Goal: Task Accomplishment & Management: Complete application form

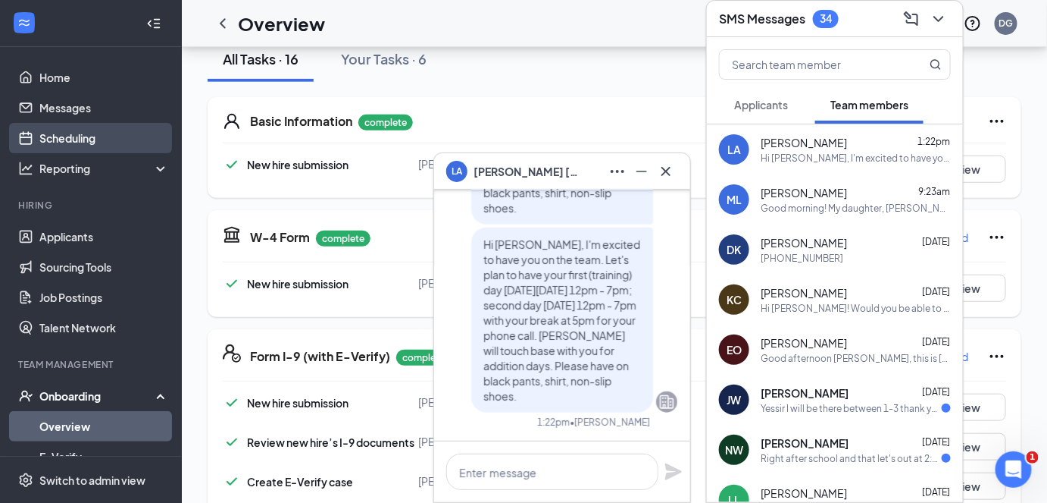
click at [59, 142] on link "Scheduling" at bounding box center [104, 138] width 130 height 30
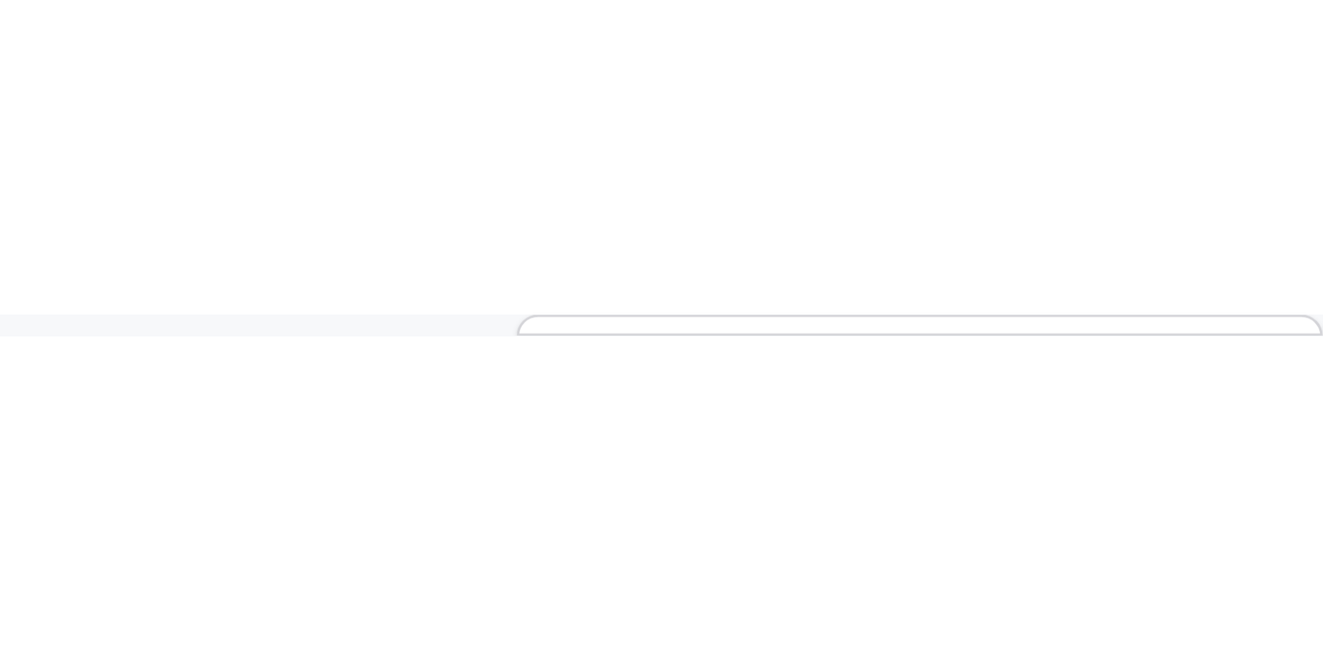
scroll to position [745, 0]
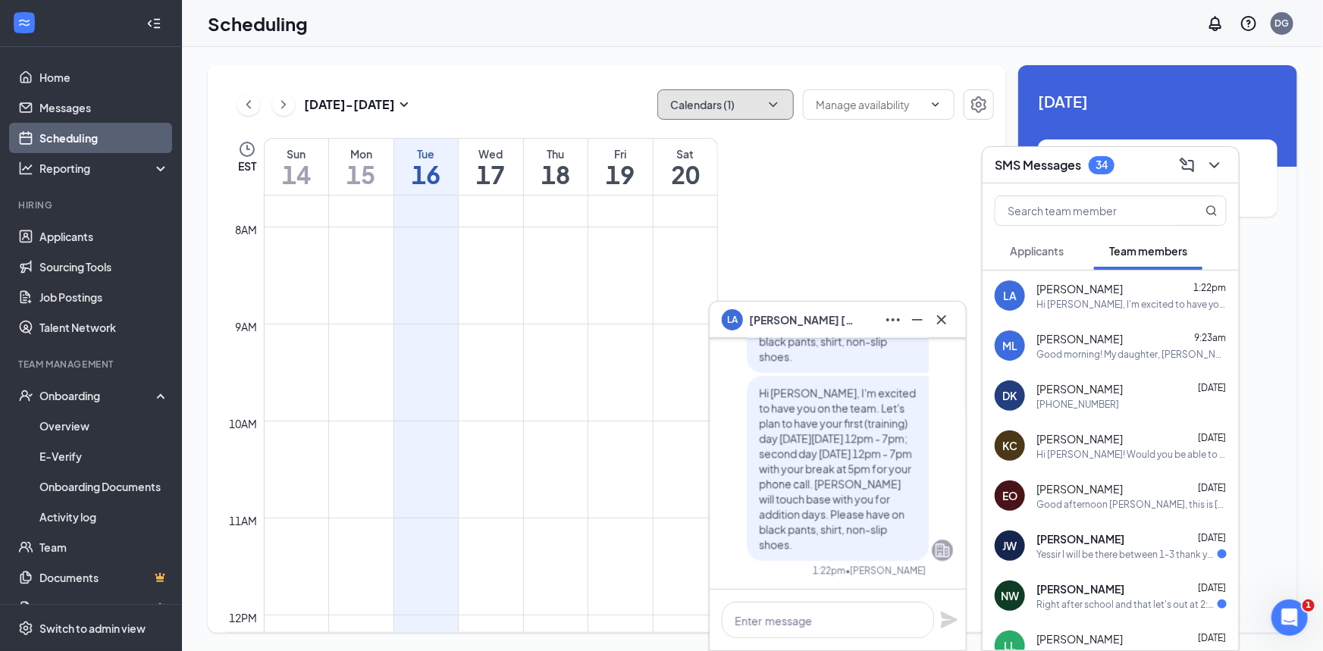
click at [772, 102] on icon "ChevronDown" at bounding box center [773, 104] width 15 height 15
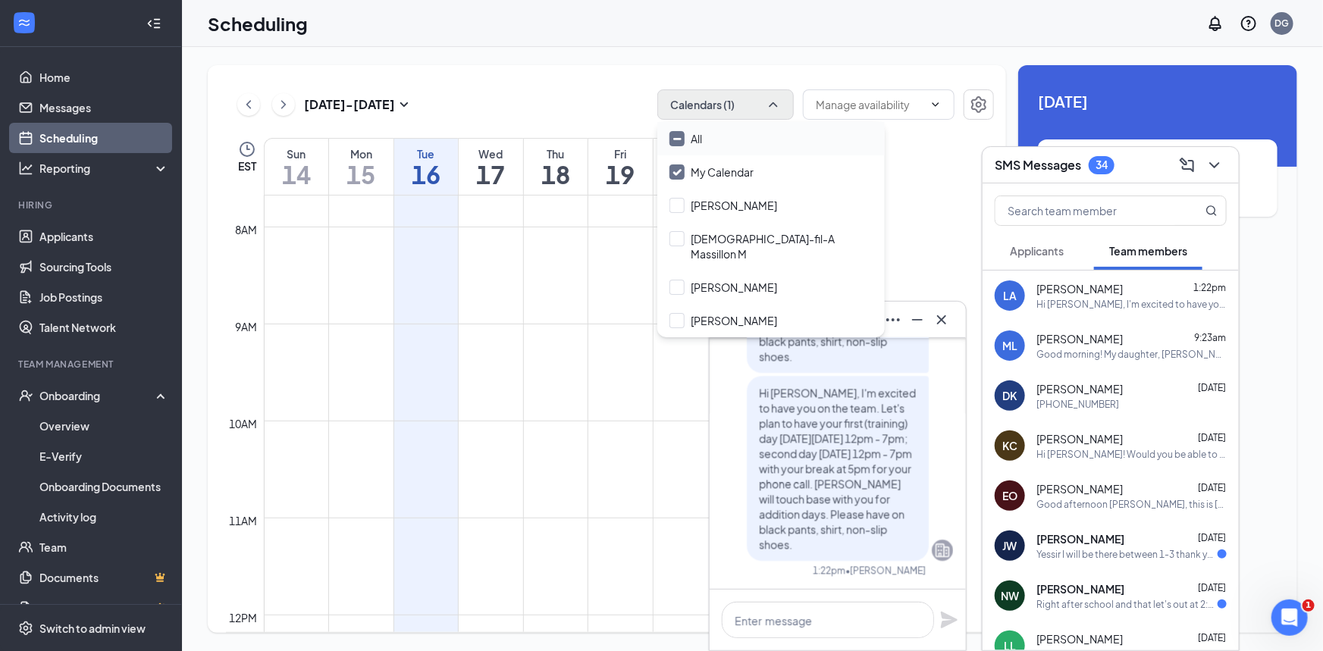
click at [677, 142] on input "All" at bounding box center [685, 138] width 33 height 15
checkbox input "true"
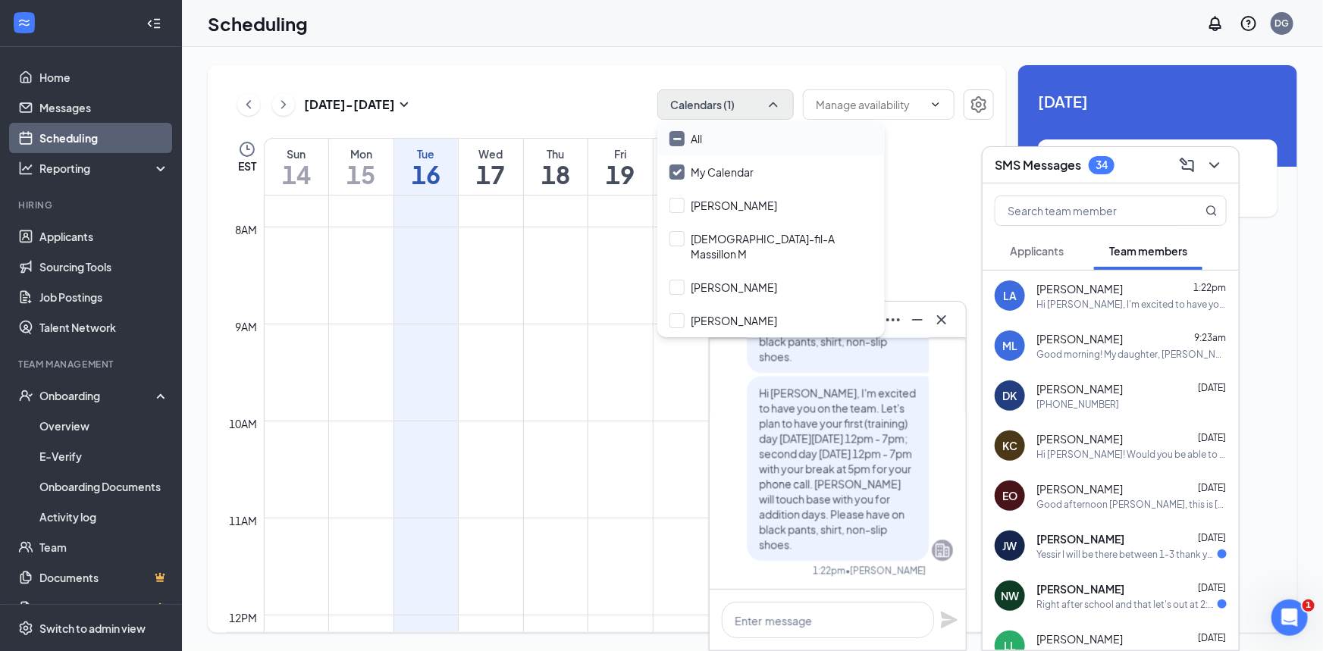
checkbox input "true"
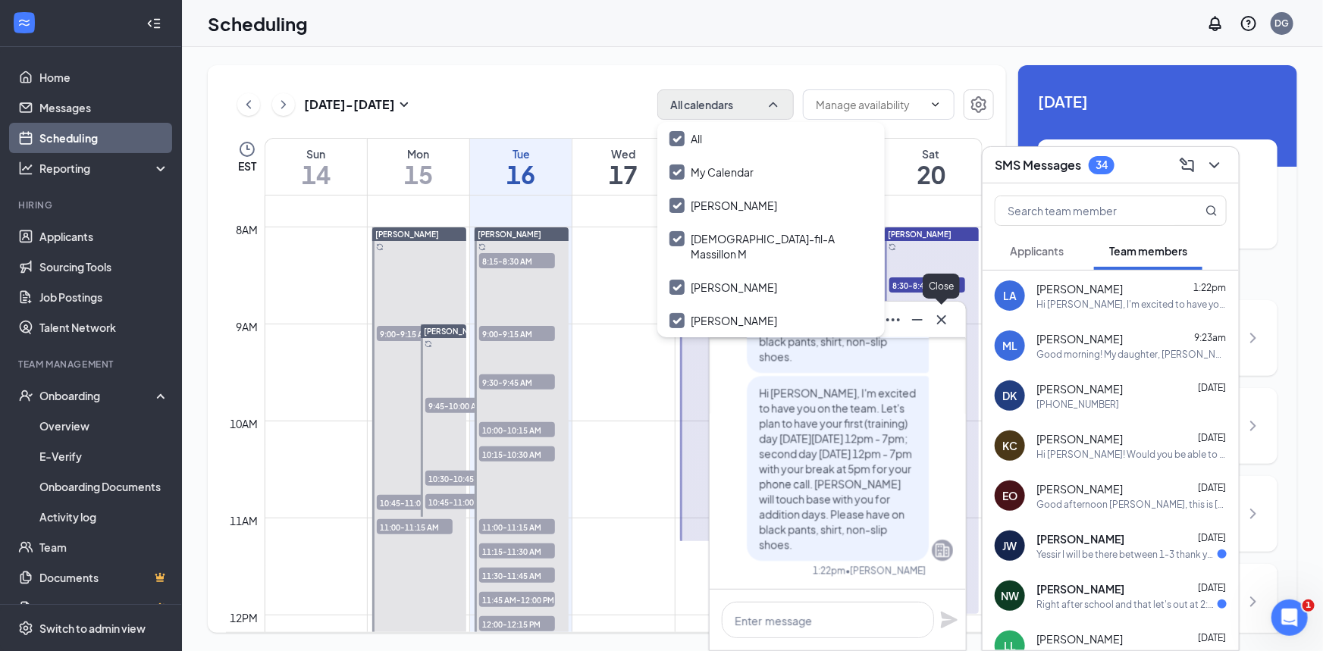
click at [942, 319] on icon "Cross" at bounding box center [941, 319] width 9 height 9
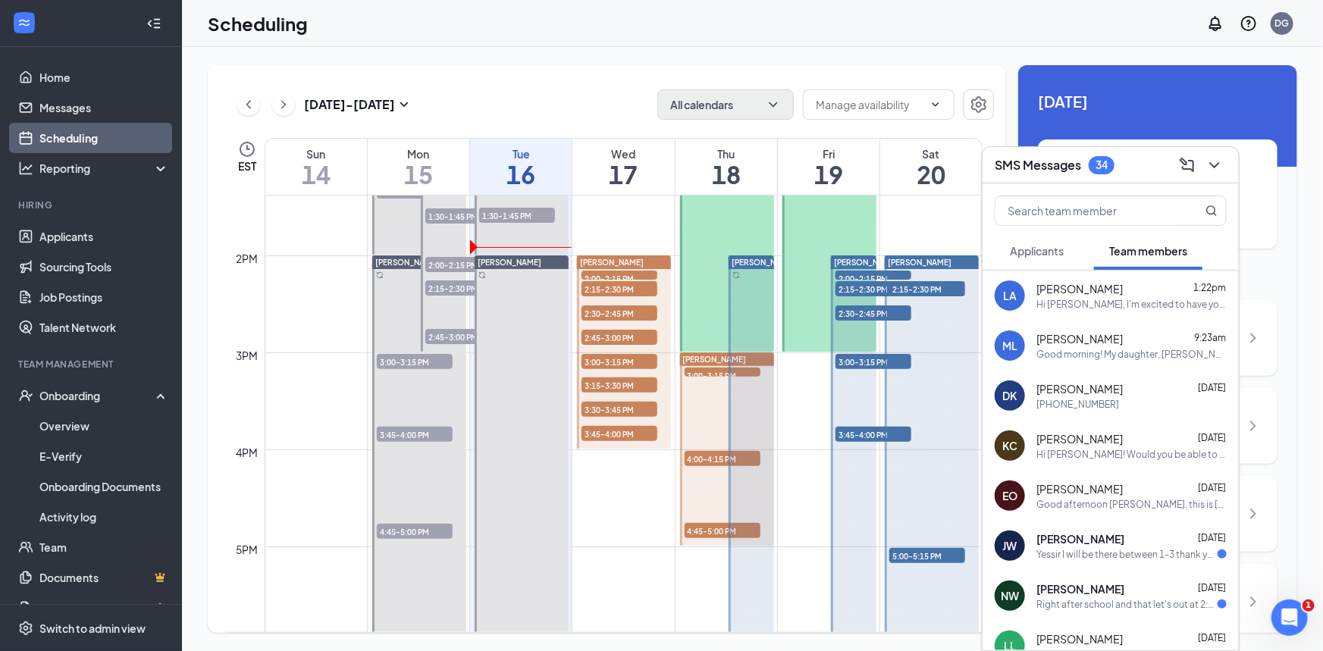
scroll to position [1296, 0]
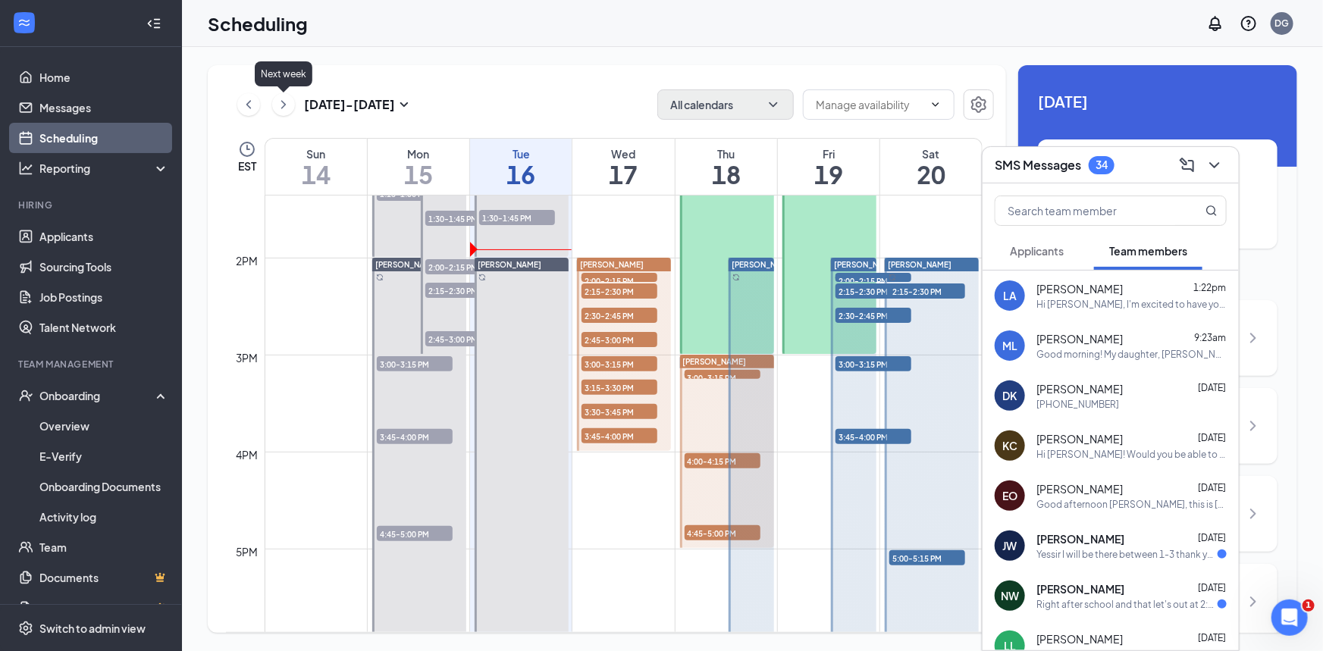
click at [285, 109] on icon "ChevronRight" at bounding box center [283, 105] width 15 height 18
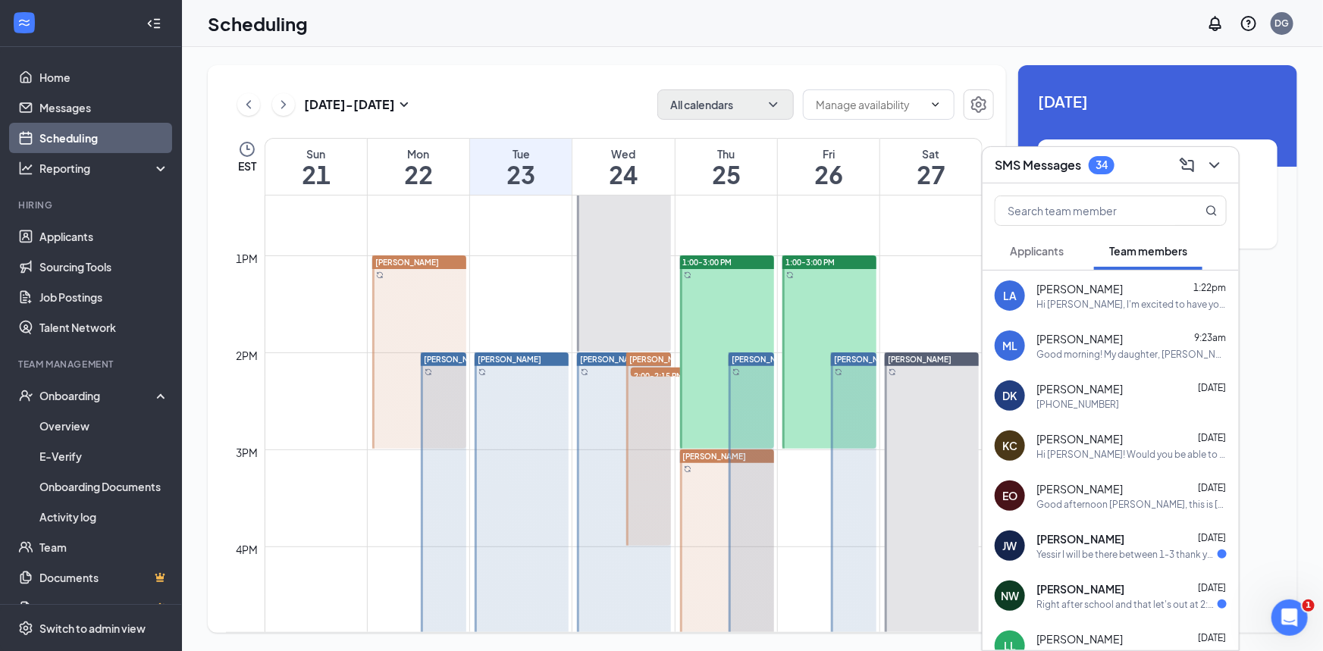
scroll to position [1202, 0]
click at [857, 444] on div at bounding box center [853, 642] width 45 height 581
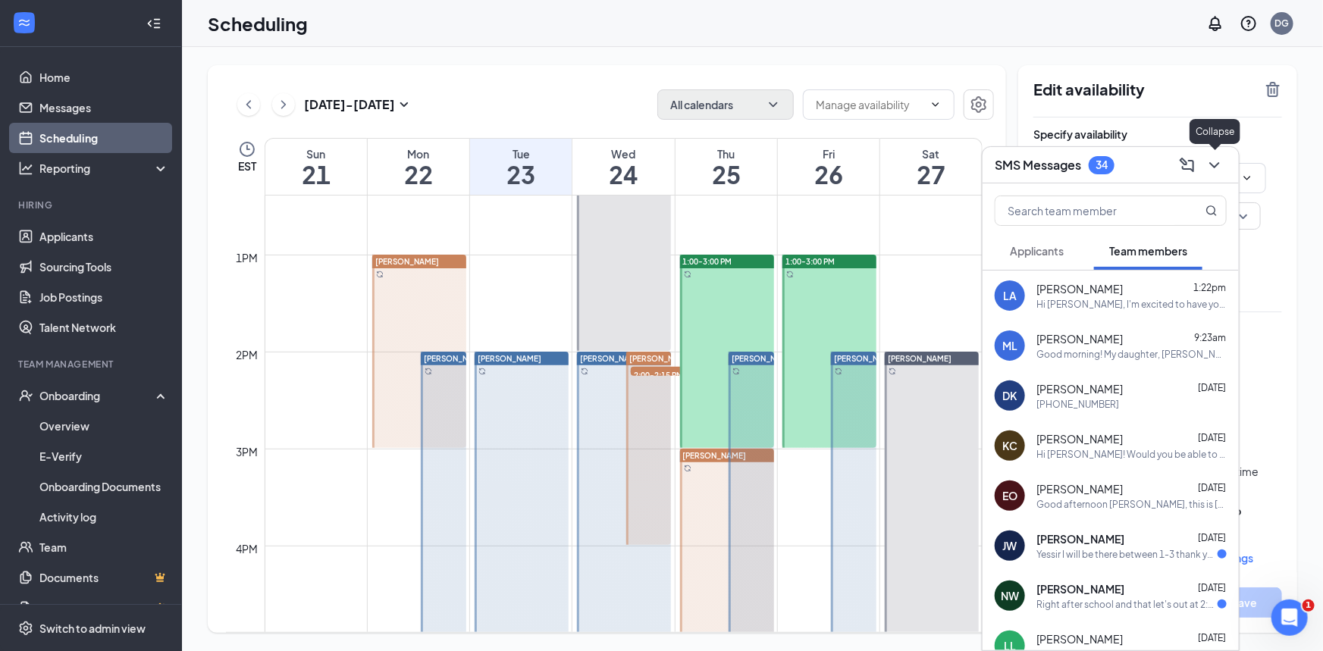
click at [1047, 160] on icon "ChevronDown" at bounding box center [1214, 165] width 18 height 18
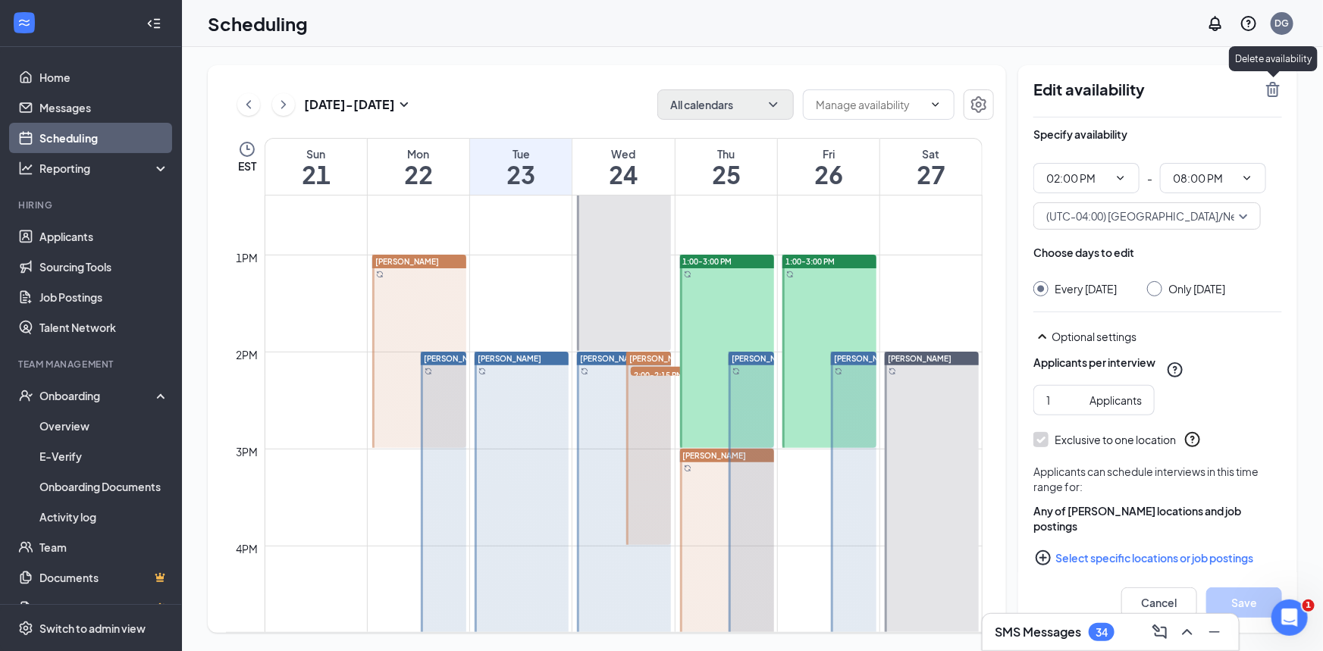
click at [1047, 87] on icon "TrashOutline" at bounding box center [1273, 89] width 18 height 18
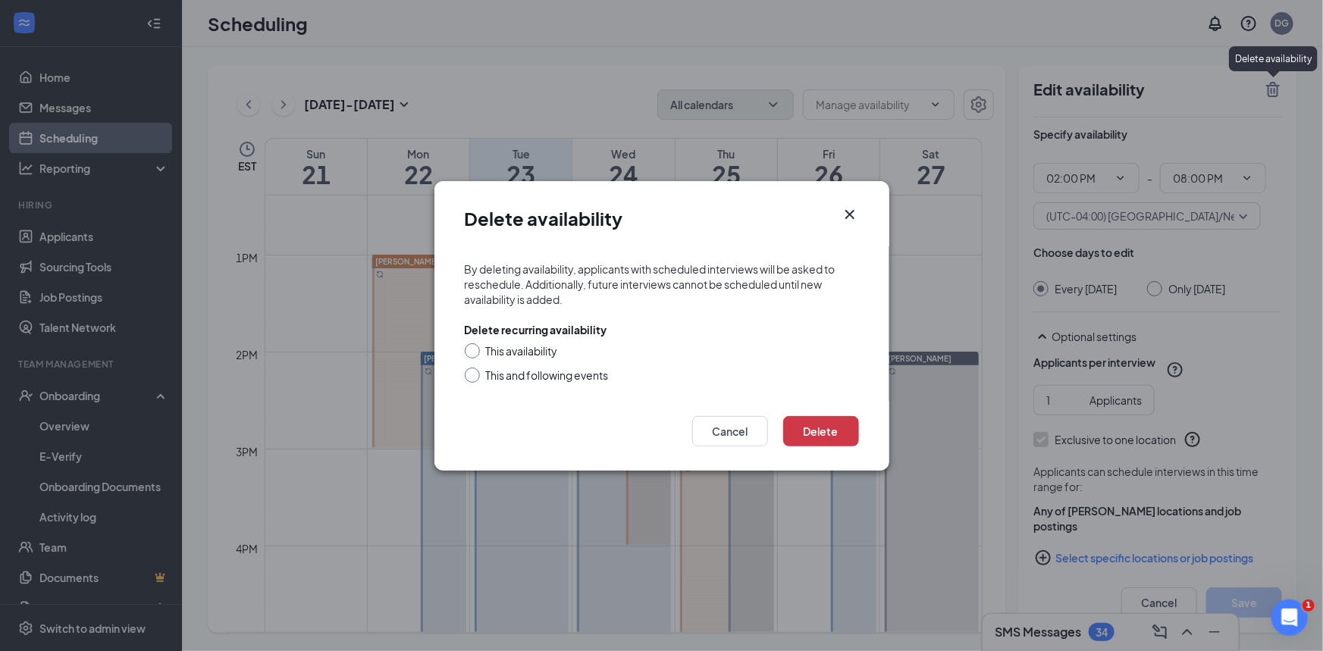
click at [471, 372] on input "This and following events" at bounding box center [470, 373] width 11 height 11
radio input "true"
click at [822, 422] on button "Delete" at bounding box center [821, 431] width 76 height 30
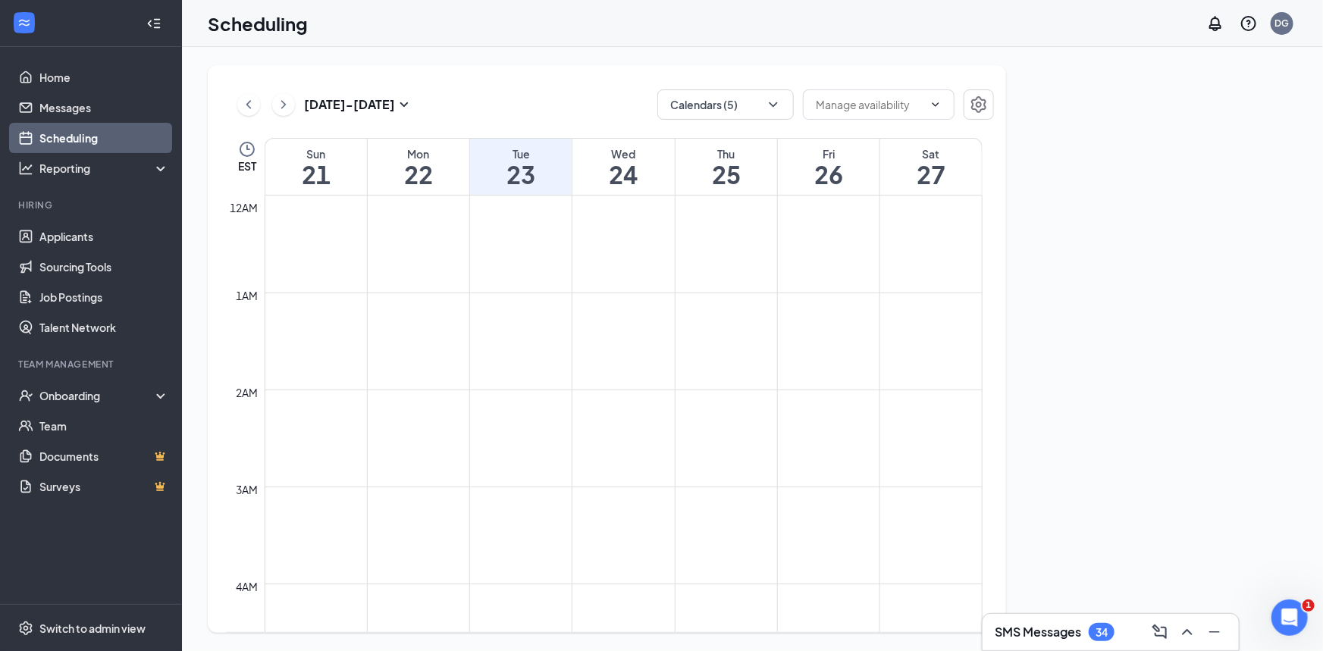
scroll to position [744, 0]
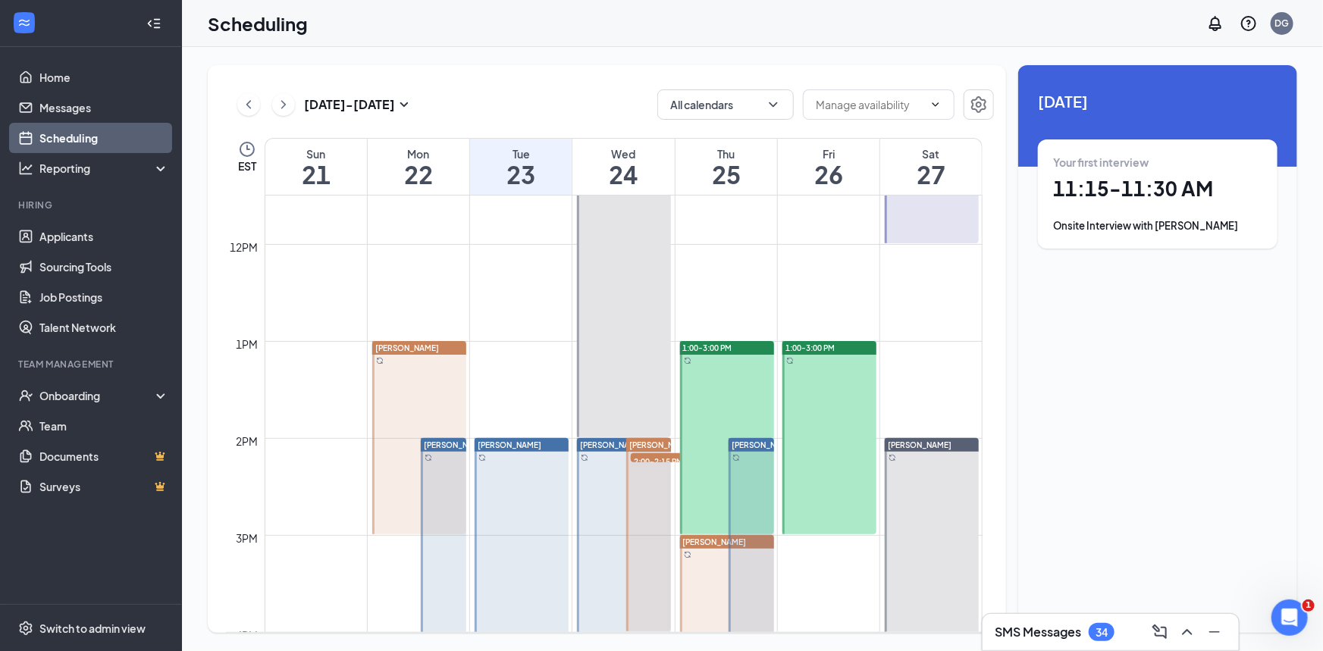
scroll to position [1107, 0]
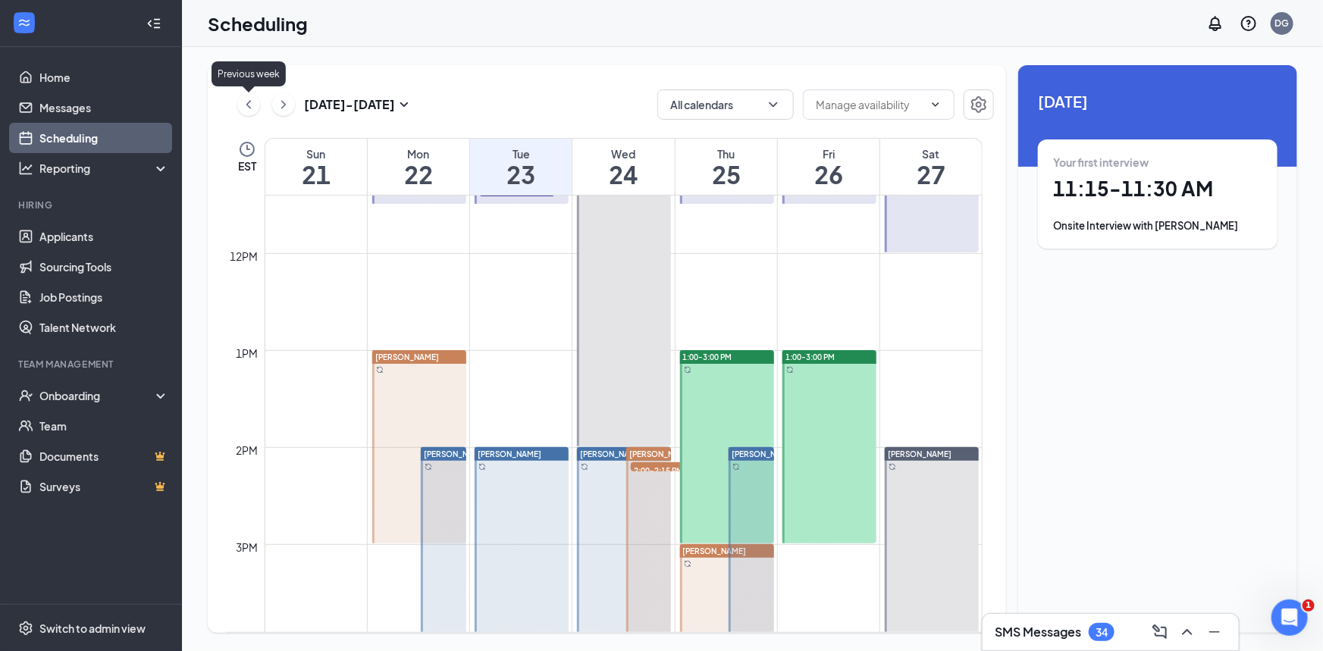
click at [249, 96] on icon "ChevronLeft" at bounding box center [248, 105] width 15 height 18
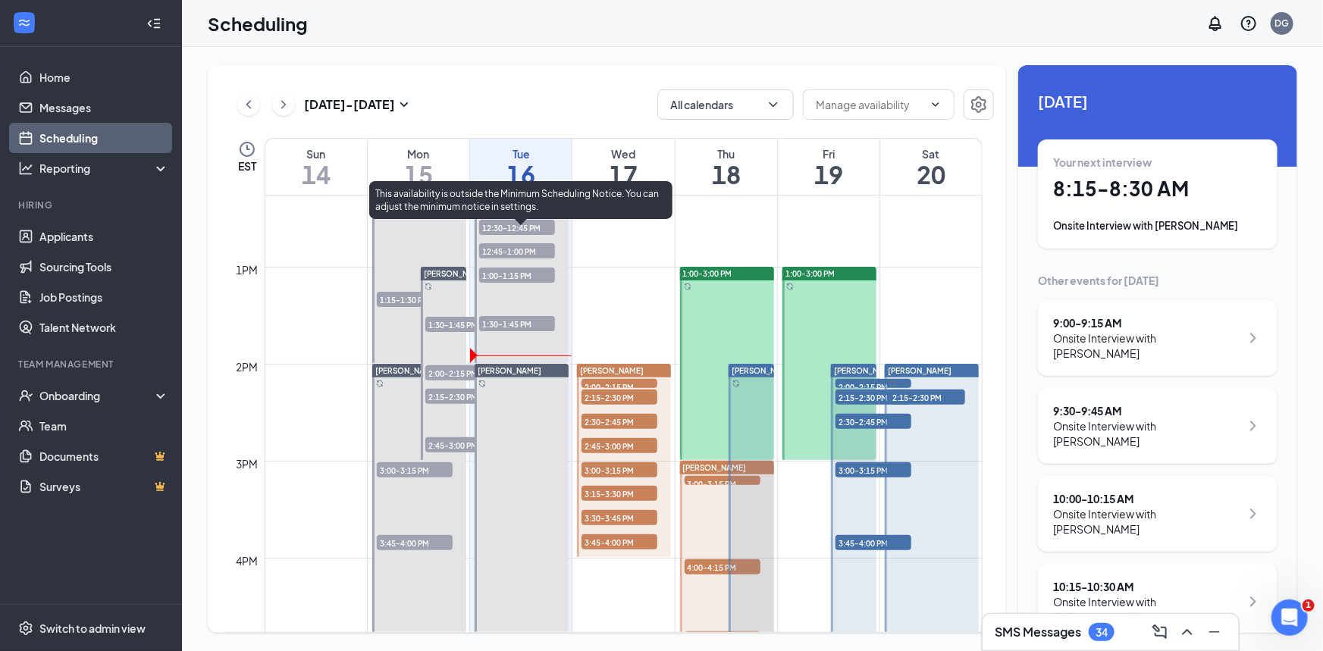
scroll to position [1190, 0]
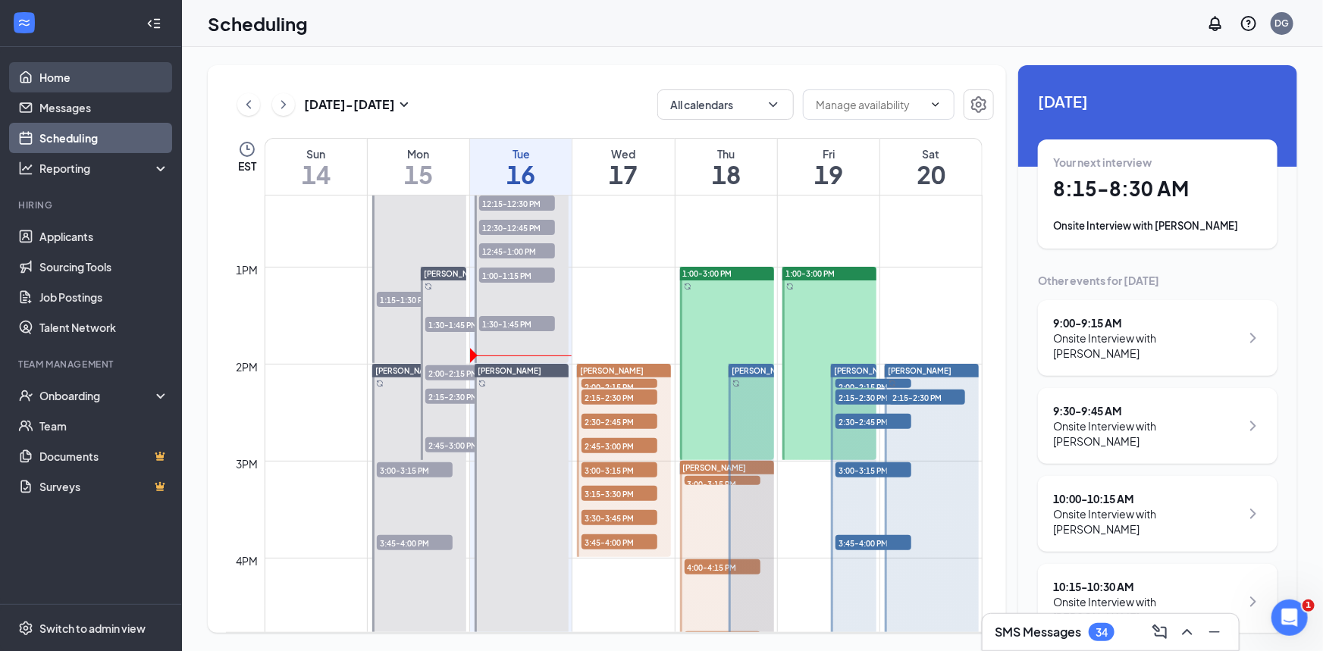
click at [55, 82] on link "Home" at bounding box center [104, 77] width 130 height 30
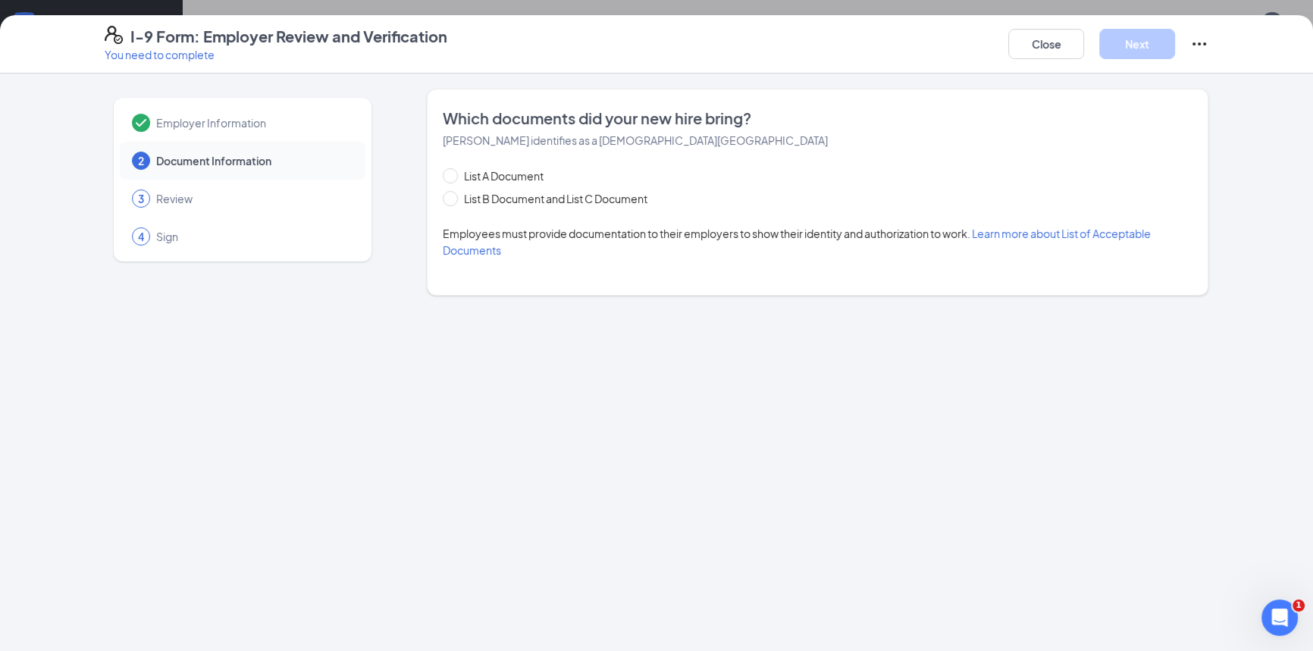
scroll to position [158, 0]
click at [1038, 45] on button "Close" at bounding box center [1046, 44] width 76 height 30
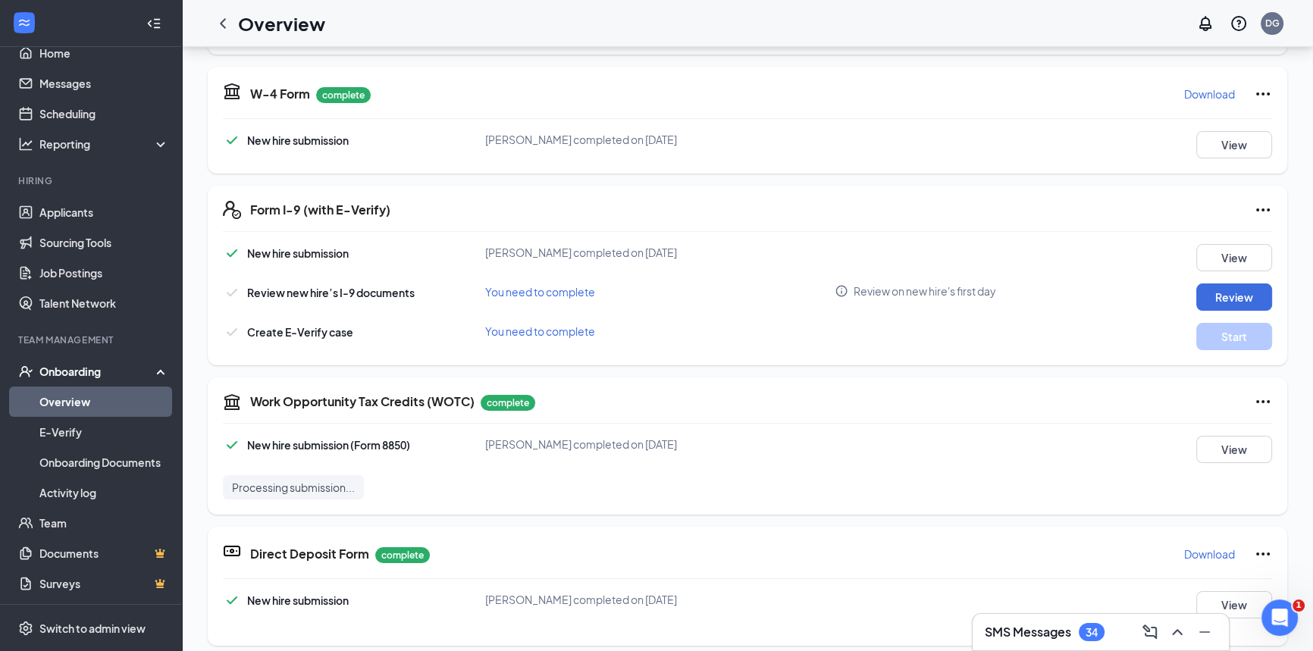
click at [71, 400] on link "Overview" at bounding box center [104, 402] width 130 height 30
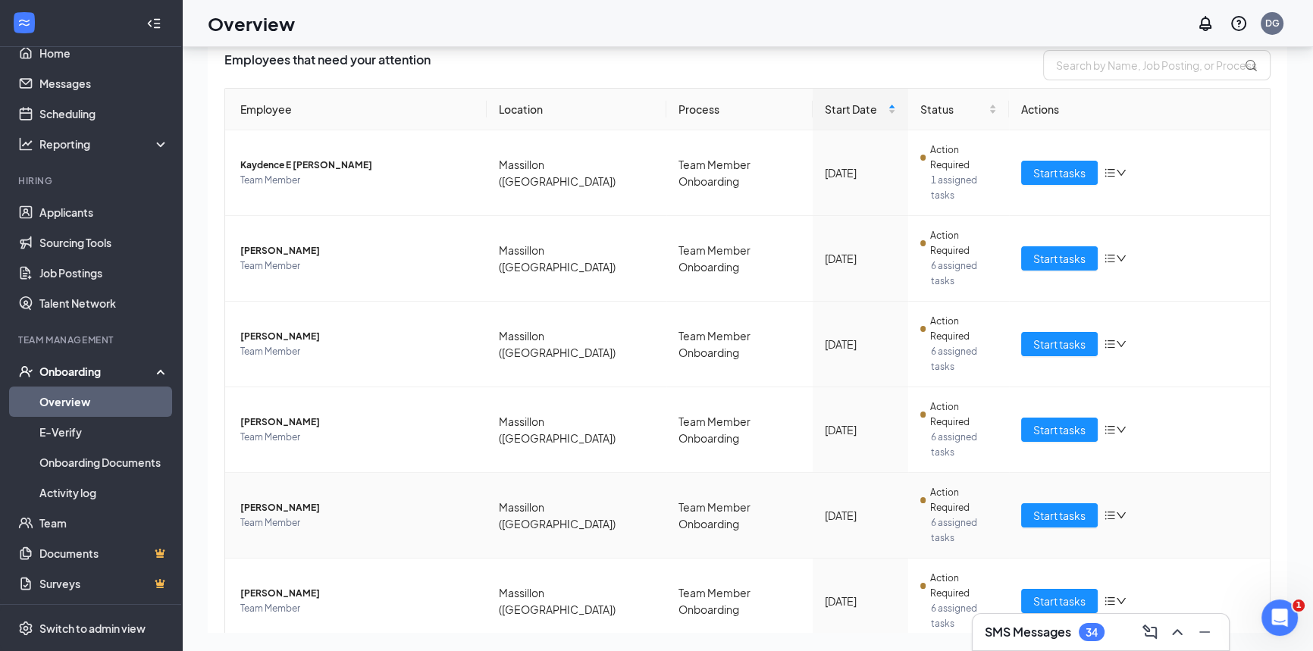
scroll to position [56, 0]
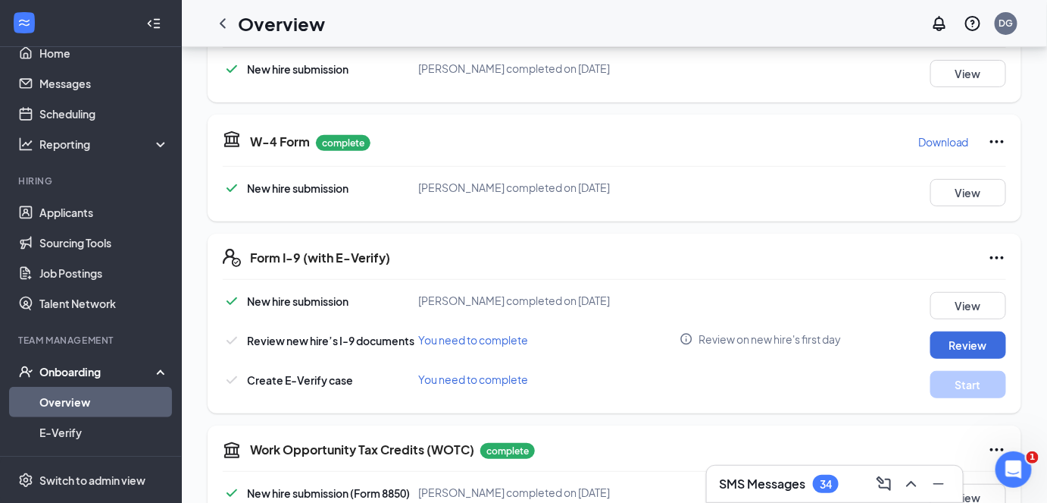
scroll to position [165, 0]
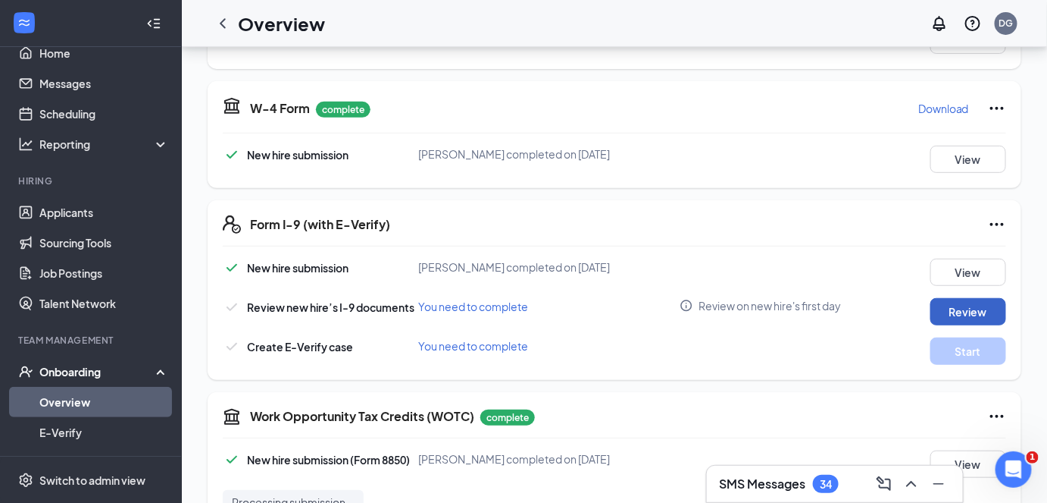
click at [954, 298] on button "Review" at bounding box center [969, 311] width 76 height 27
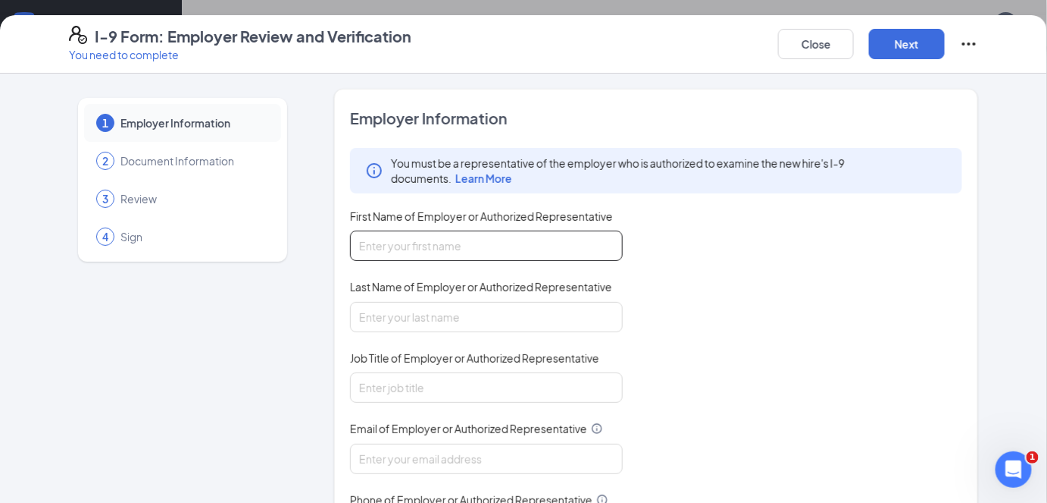
click at [533, 247] on input "First Name of Employer or Authorized Representative" at bounding box center [486, 245] width 273 height 30
type input "[PERSON_NAME]"
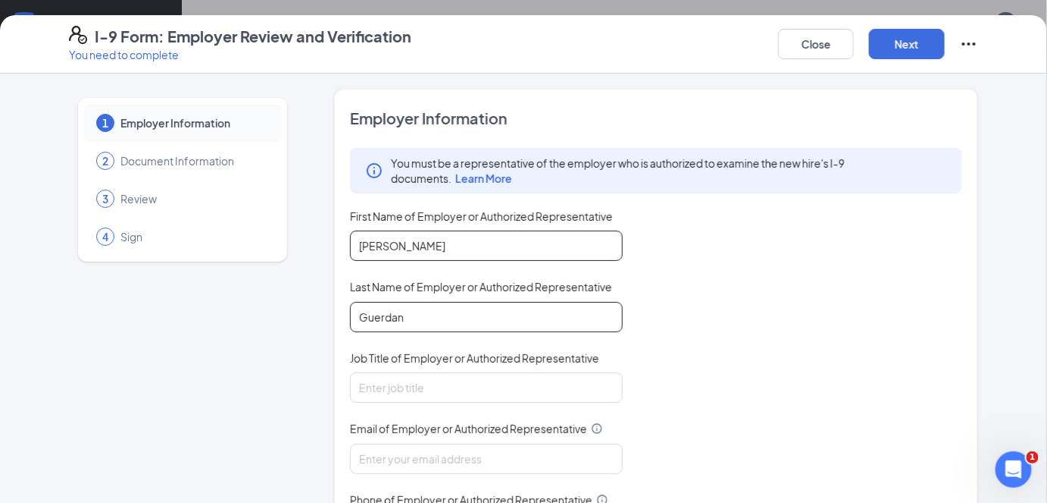
type input "Guerdan"
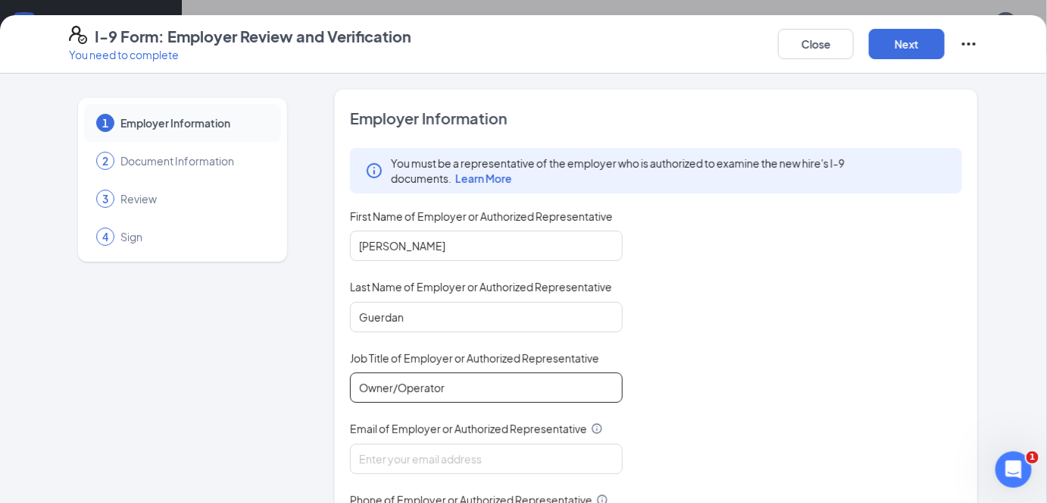
type input "Owner/Operator"
click at [750, 336] on div "You must be a representative of the employer who is authorized to examine the n…" at bounding box center [656, 346] width 612 height 396
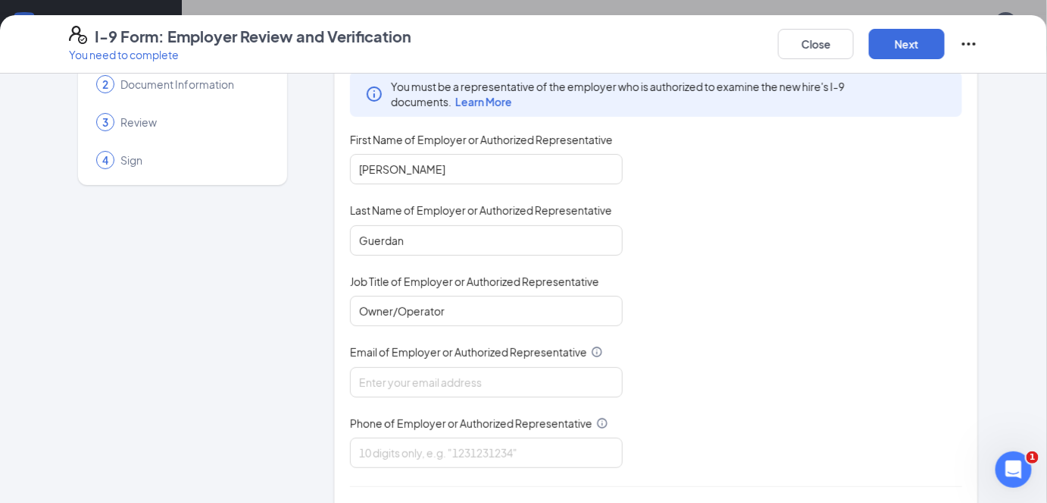
scroll to position [68, 0]
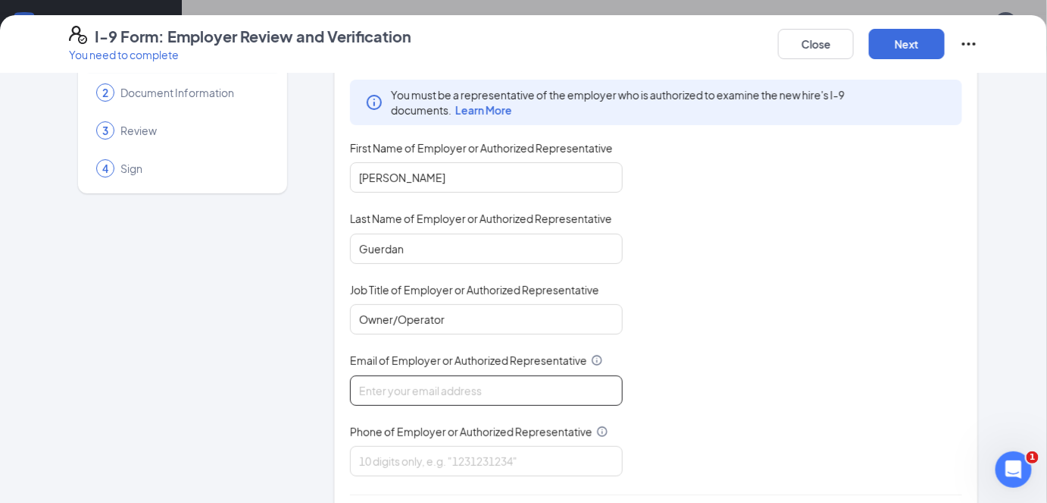
click at [526, 385] on input "Email of Employer or Authorized Representative" at bounding box center [486, 390] width 273 height 30
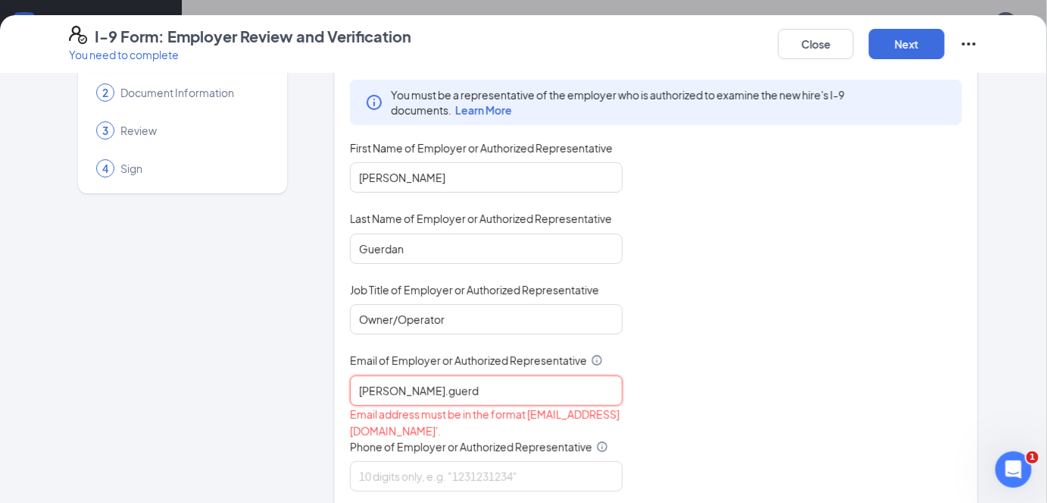
type input "[PERSON_NAME][EMAIL_ADDRESS][PERSON_NAME][DOMAIN_NAME]"
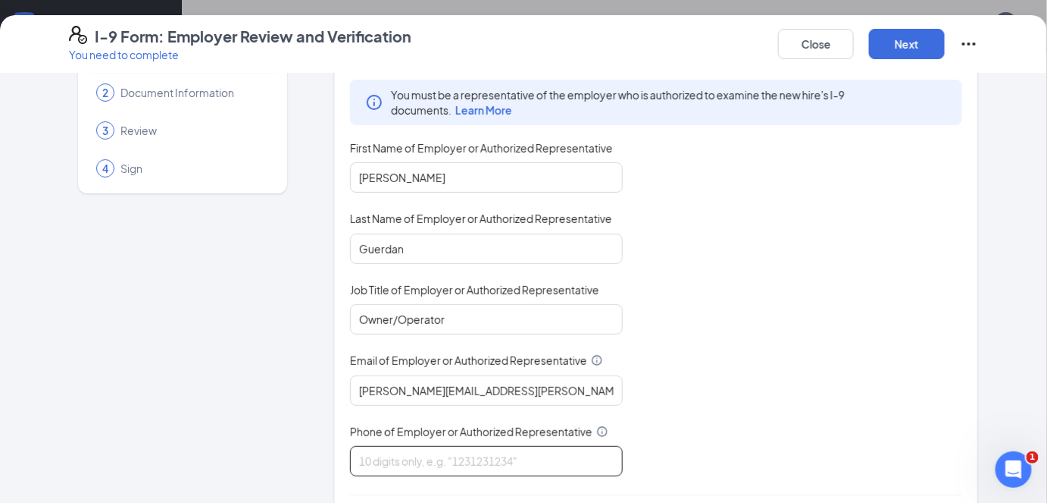
click at [449, 464] on input "Phone of Employer or Authorized Representative" at bounding box center [486, 461] width 273 height 30
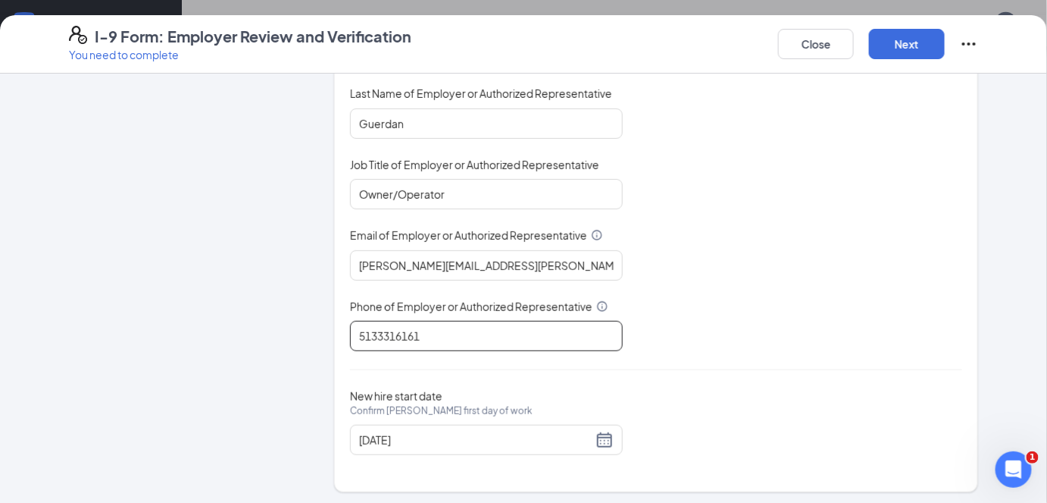
scroll to position [383, 0]
type input "5133316161"
click at [894, 50] on button "Next" at bounding box center [907, 44] width 76 height 30
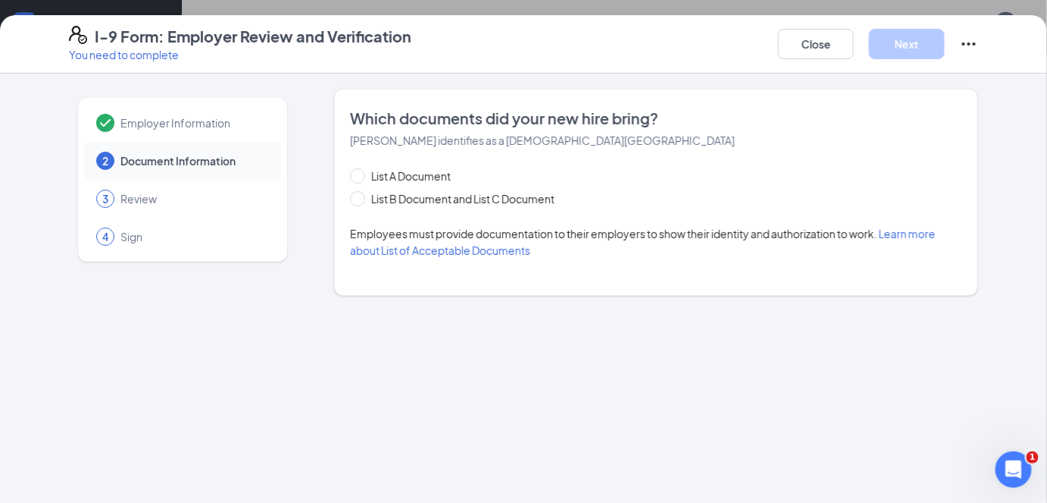
scroll to position [0, 0]
click at [353, 197] on input "List B Document and List C Document" at bounding box center [355, 196] width 11 height 11
radio input "true"
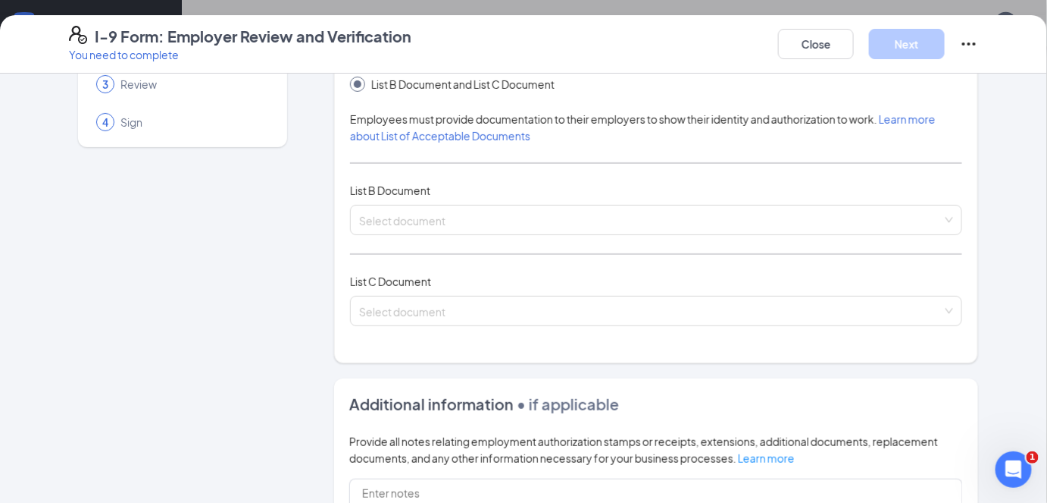
scroll to position [115, 0]
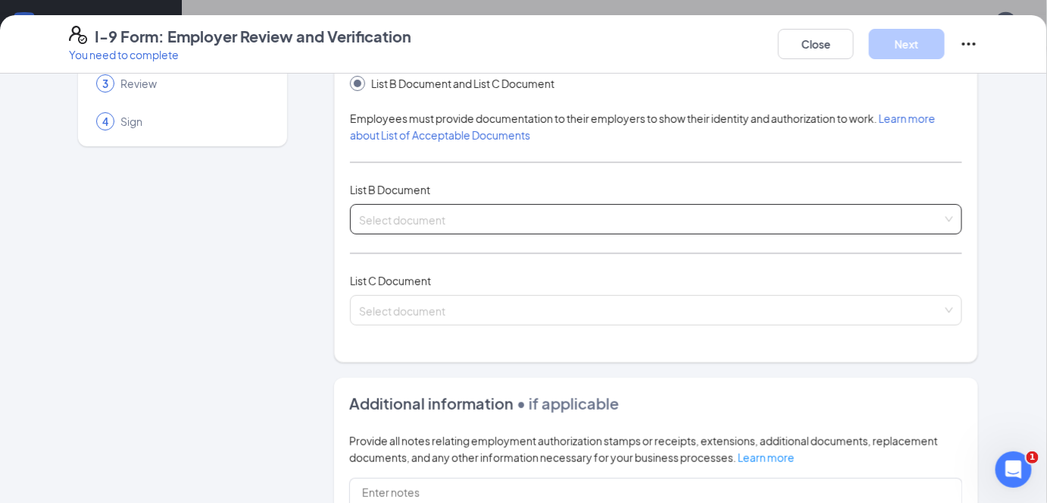
click at [446, 205] on input "search" at bounding box center [651, 216] width 584 height 23
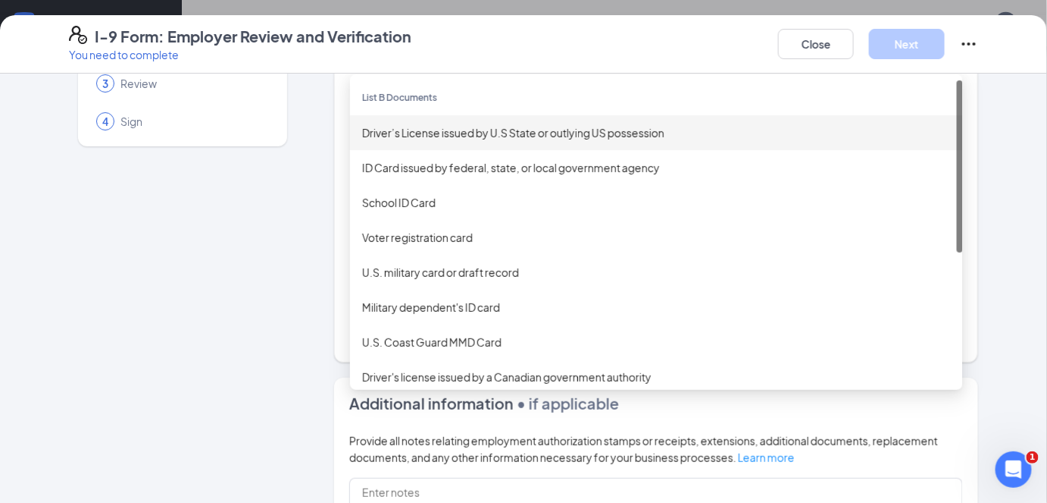
click at [376, 130] on div "Driver’s License issued by U.S State or outlying US possession" at bounding box center [656, 132] width 589 height 17
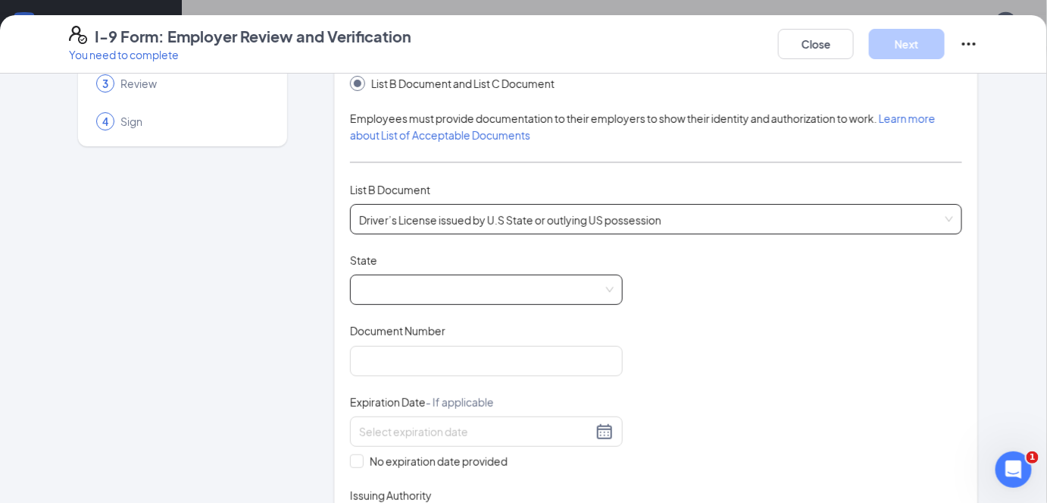
click at [398, 282] on span at bounding box center [486, 289] width 255 height 29
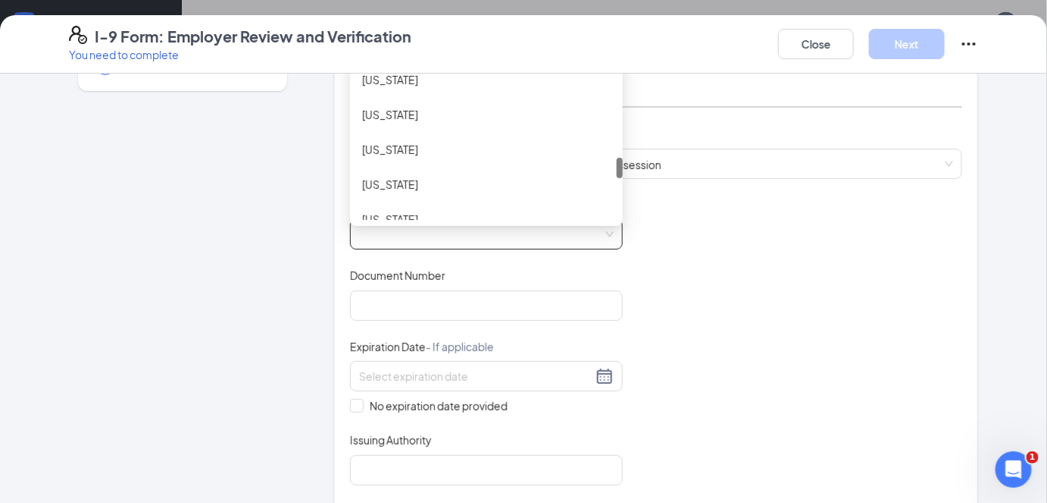
scroll to position [1220, 0]
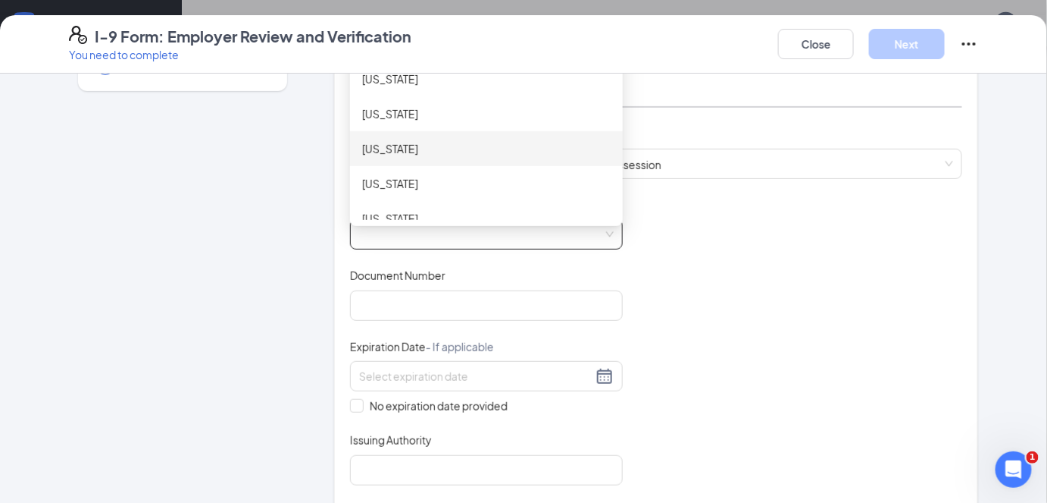
click at [370, 150] on div "[US_STATE]" at bounding box center [486, 148] width 249 height 17
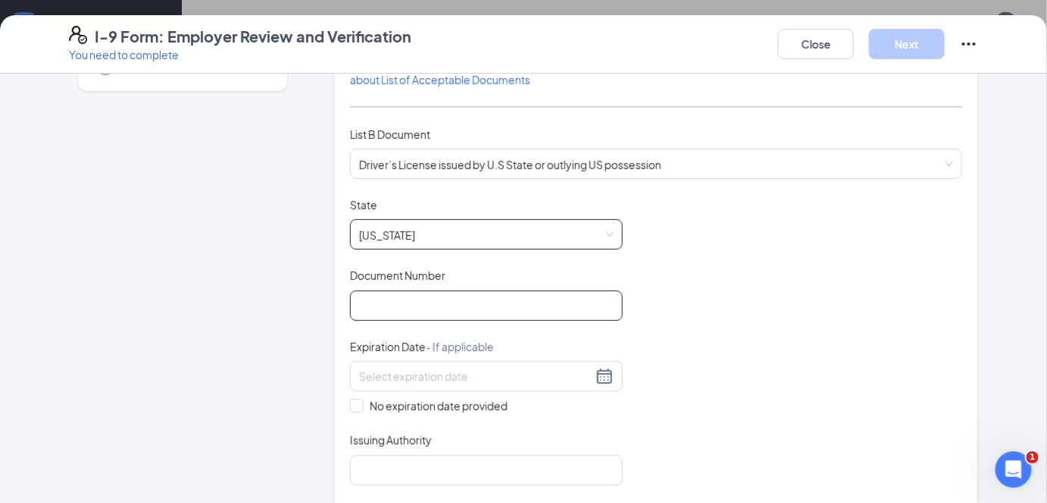
click at [376, 308] on input "Document Number" at bounding box center [486, 305] width 273 height 30
type input "VD527379"
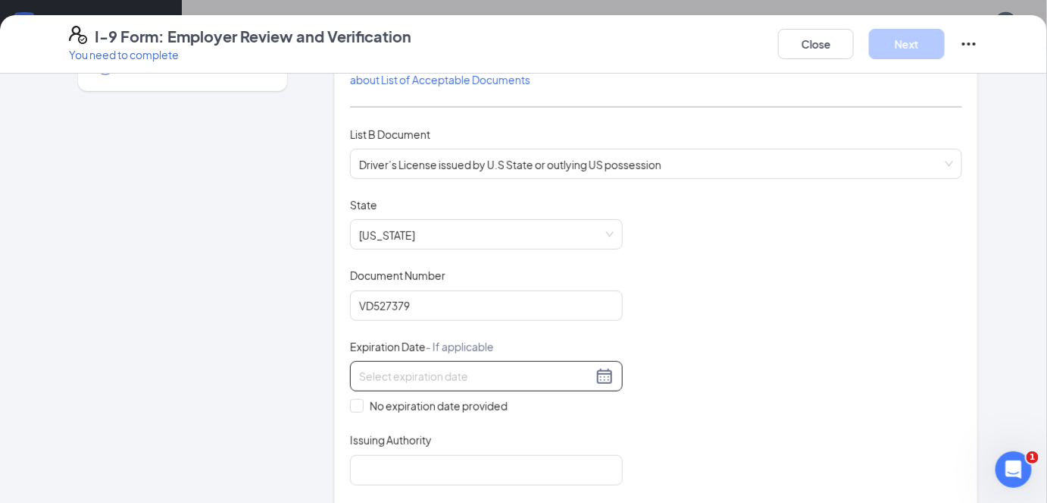
click at [601, 372] on div at bounding box center [486, 376] width 255 height 18
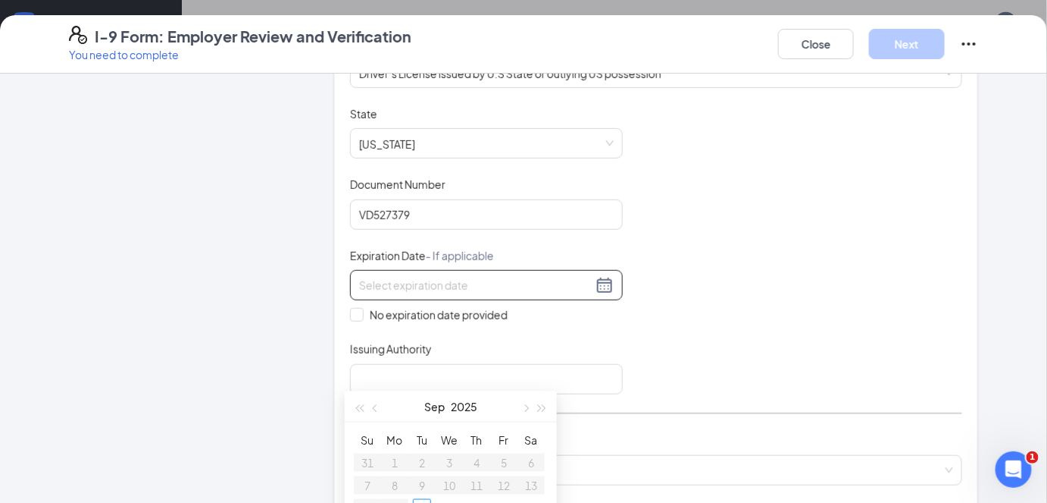
scroll to position [267, 0]
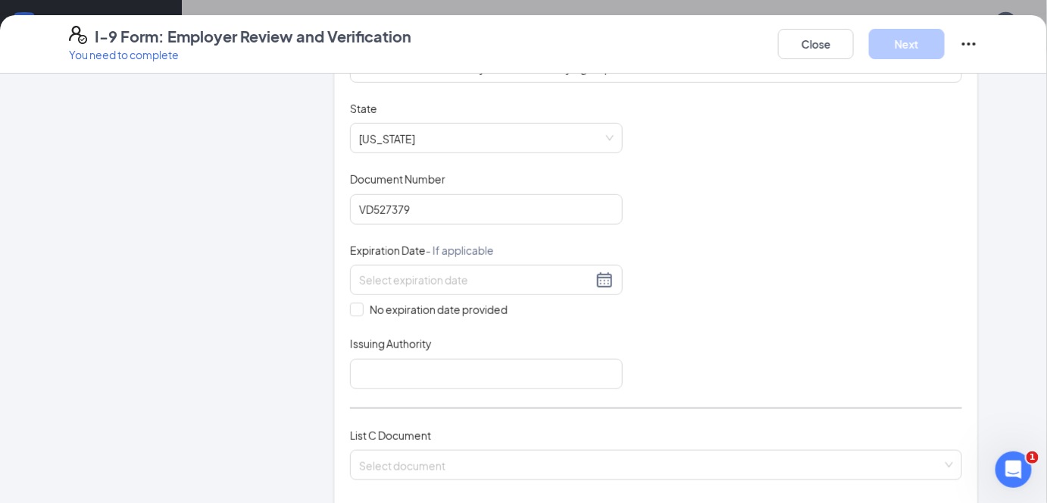
click at [677, 340] on div "Document Title Driver’s License issued by U.S State or outlying US possession S…" at bounding box center [656, 245] width 612 height 288
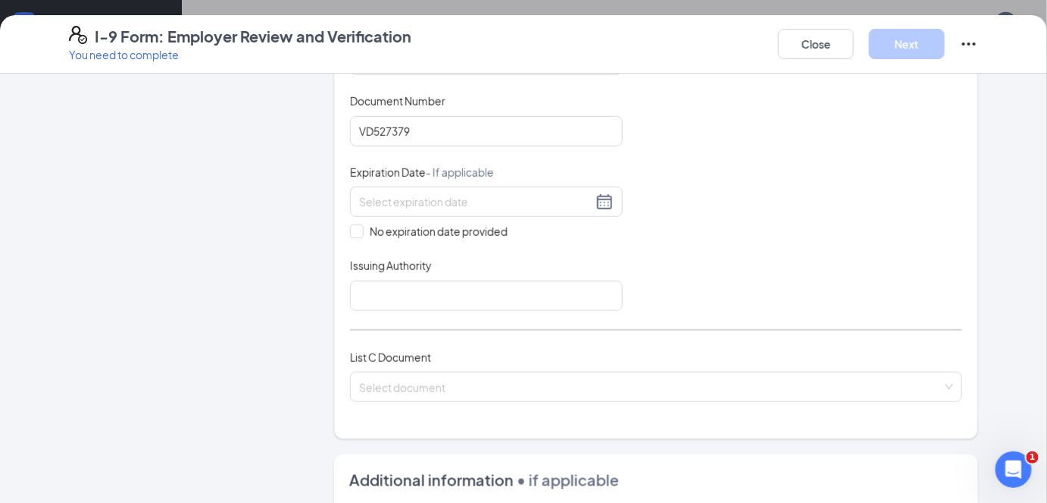
scroll to position [346, 0]
click at [594, 194] on div at bounding box center [486, 201] width 255 height 18
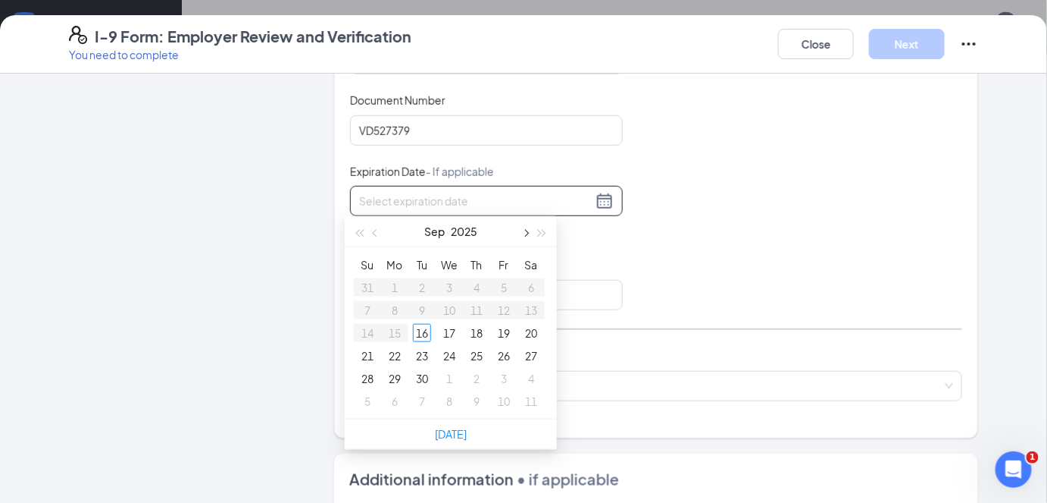
click at [523, 232] on span "button" at bounding box center [525, 233] width 8 height 8
click at [544, 233] on span "button" at bounding box center [543, 233] width 8 height 8
click at [376, 233] on span "button" at bounding box center [377, 233] width 8 height 8
type input "[DATE]"
click at [375, 233] on span "button" at bounding box center [377, 233] width 8 height 8
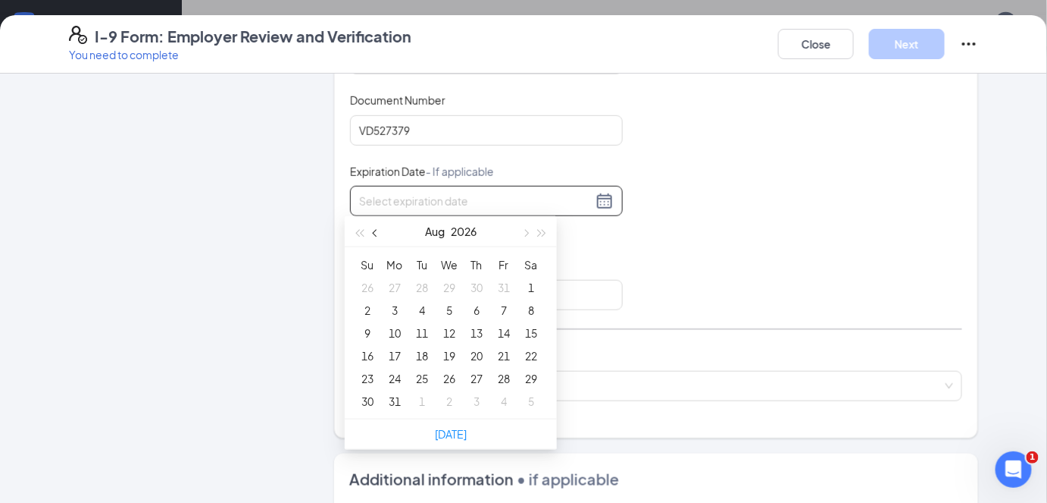
click at [375, 233] on span "button" at bounding box center [377, 233] width 8 height 8
type input "[DATE]"
click at [397, 287] on div "1" at bounding box center [395, 287] width 18 height 18
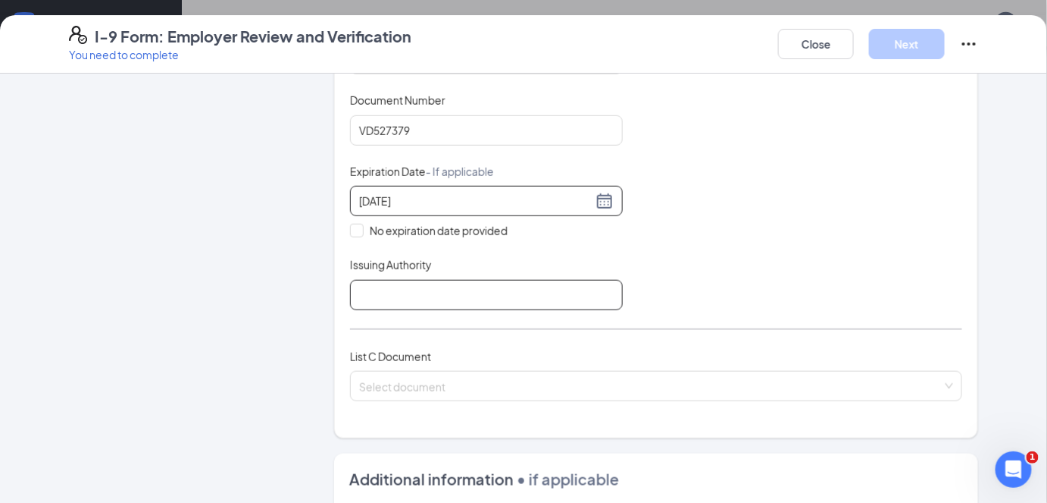
click at [529, 291] on input "Issuing Authority" at bounding box center [486, 295] width 273 height 30
type input "s"
type input "State of [US_STATE]"
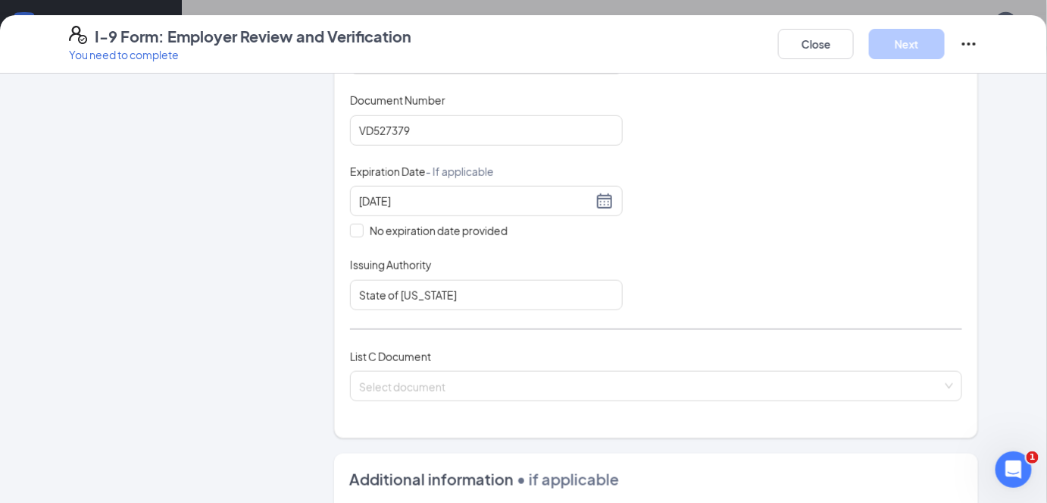
click at [741, 265] on div "Document Title Driver’s License issued by U.S State or outlying US possession S…" at bounding box center [656, 166] width 612 height 288
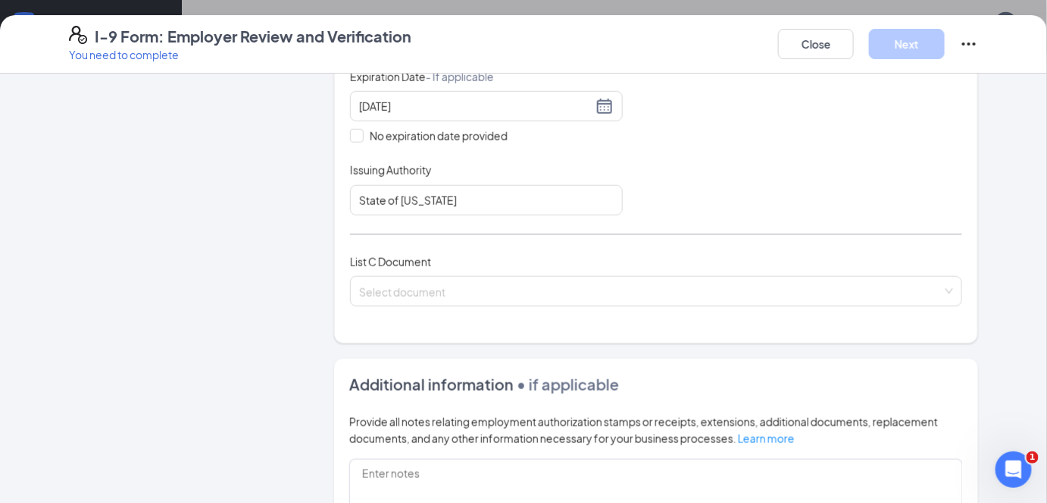
scroll to position [441, 0]
click at [576, 280] on input "search" at bounding box center [651, 287] width 584 height 23
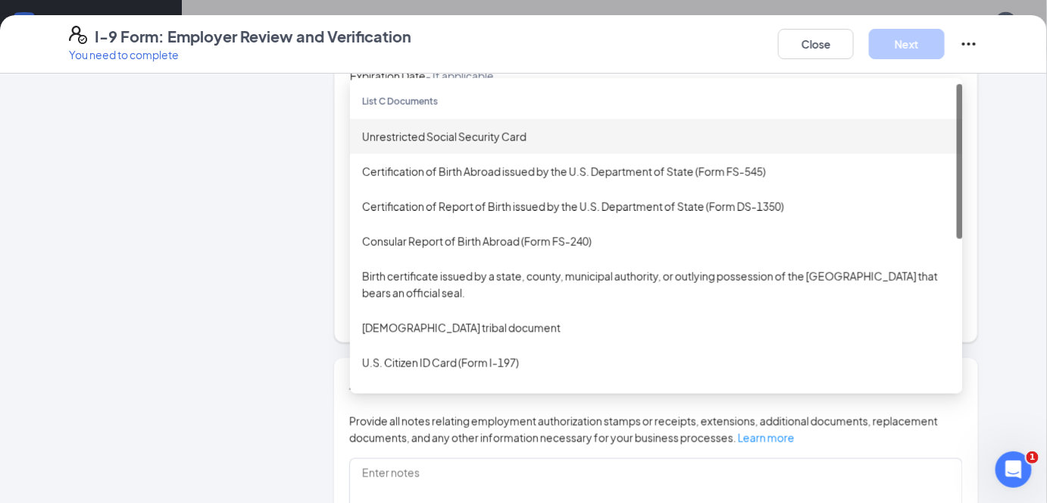
click at [457, 136] on div "Unrestricted Social Security Card" at bounding box center [656, 136] width 589 height 17
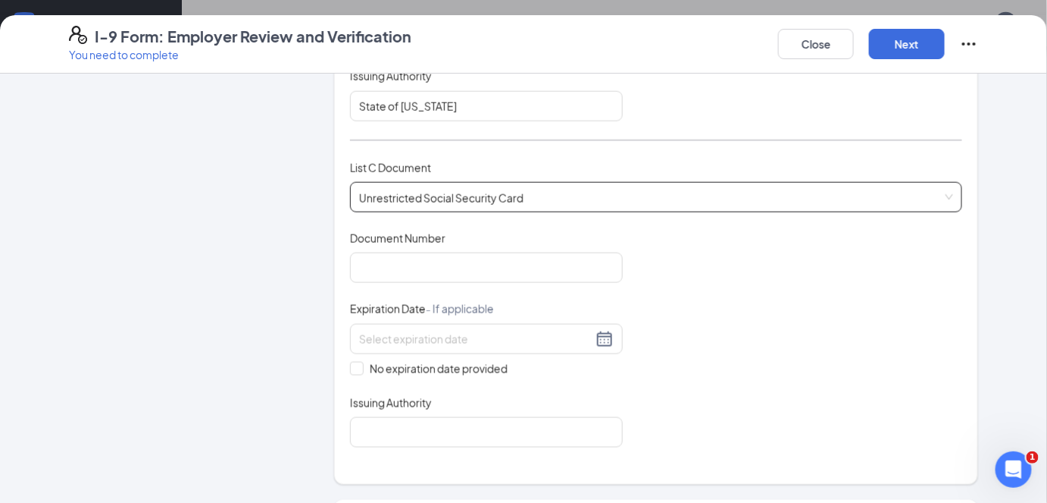
scroll to position [535, 0]
click at [384, 259] on input "Document Number" at bounding box center [486, 267] width 273 height 30
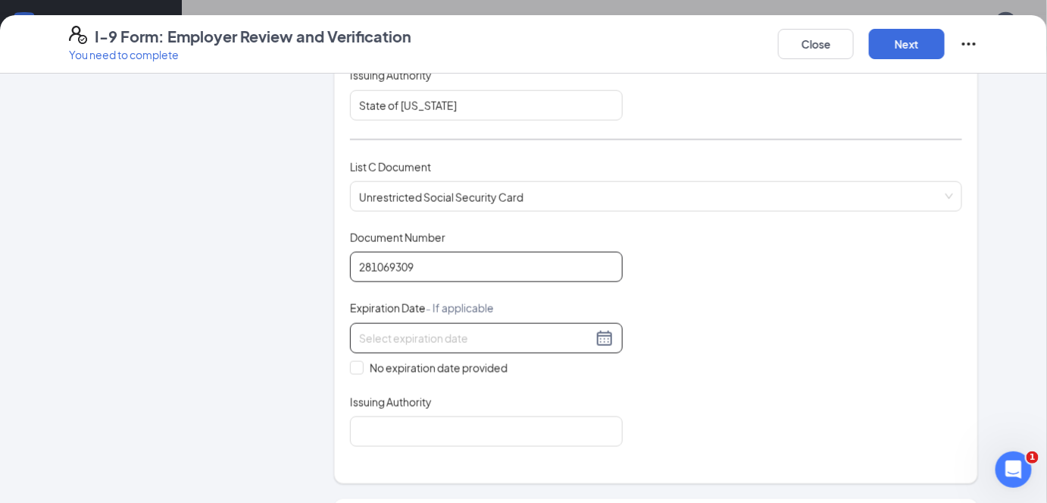
type input "281069309"
click at [439, 332] on input at bounding box center [475, 338] width 233 height 17
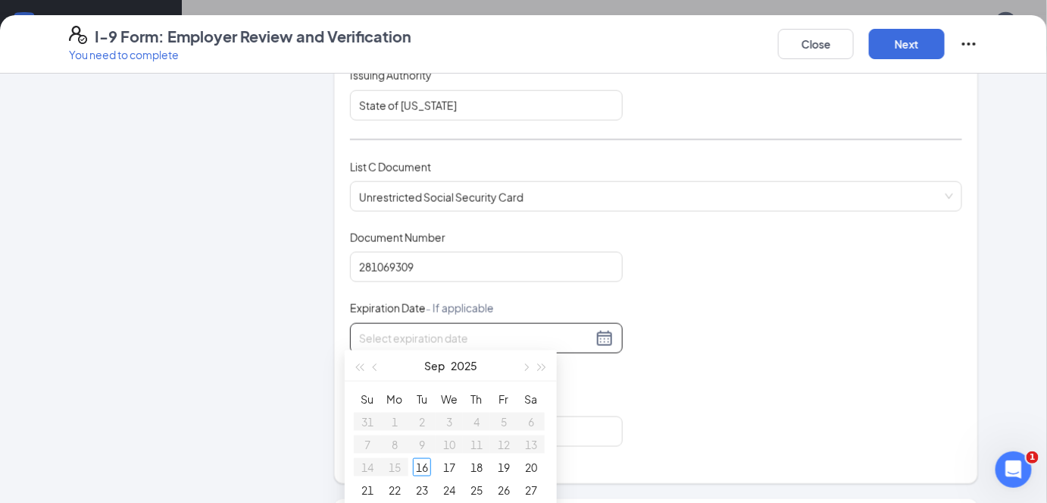
click at [439, 332] on input at bounding box center [475, 338] width 233 height 17
click at [632, 287] on div "Document Title Unrestricted Social Security Card Document Number 281069309 Expi…" at bounding box center [656, 338] width 612 height 217
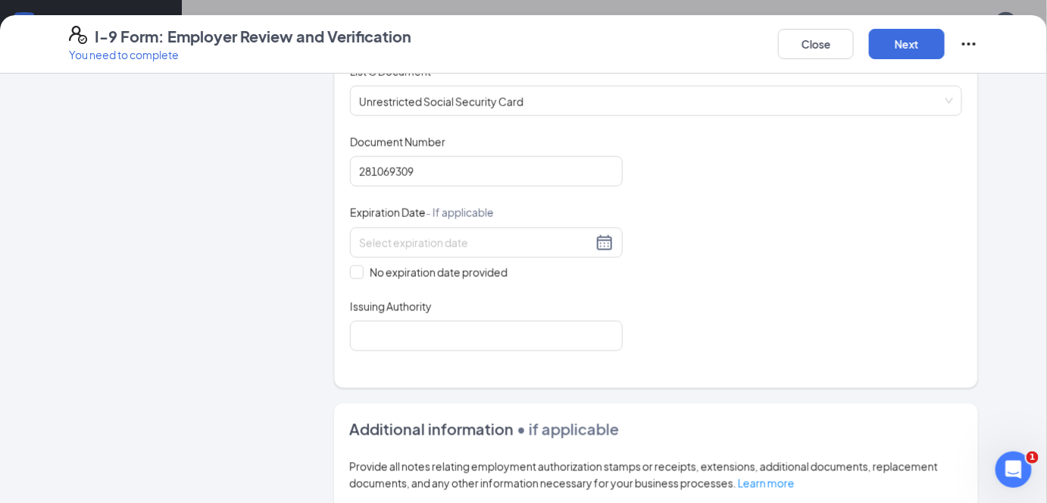
scroll to position [645, 0]
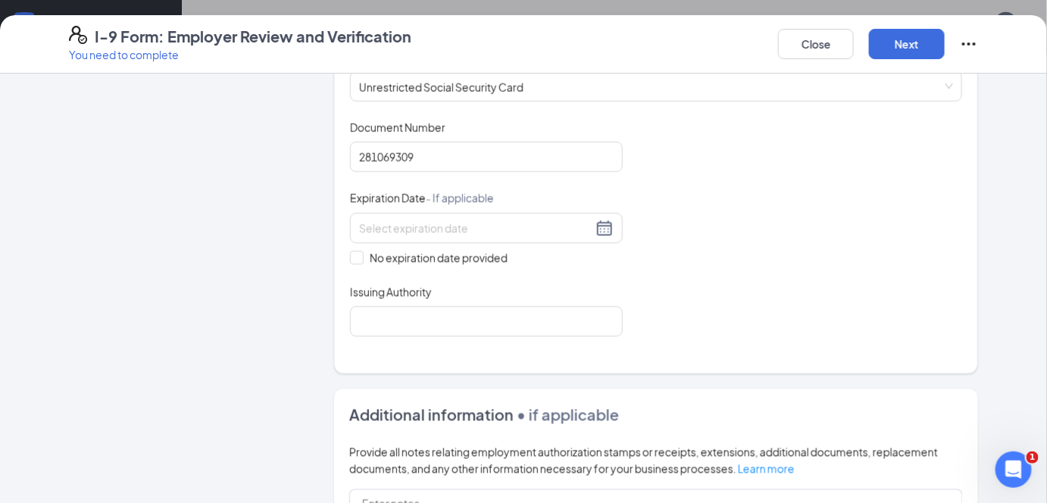
click at [352, 254] on input "No expiration date provided" at bounding box center [355, 256] width 11 height 11
checkbox input "true"
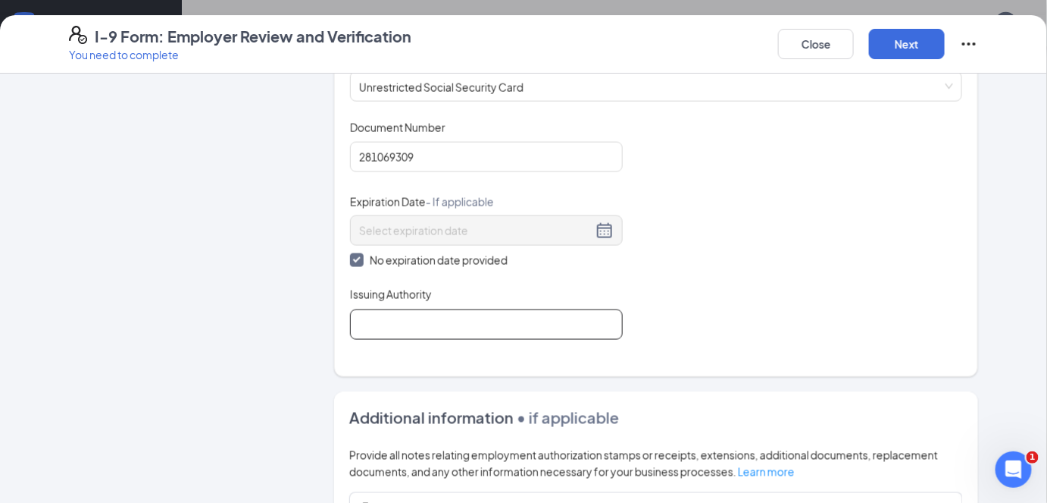
click at [369, 316] on input "Issuing Authority" at bounding box center [486, 324] width 273 height 30
type input "Social Security Administration"
click at [747, 264] on div "Document Title Unrestricted Social Security Card Document Number 281069309 Expi…" at bounding box center [656, 230] width 612 height 220
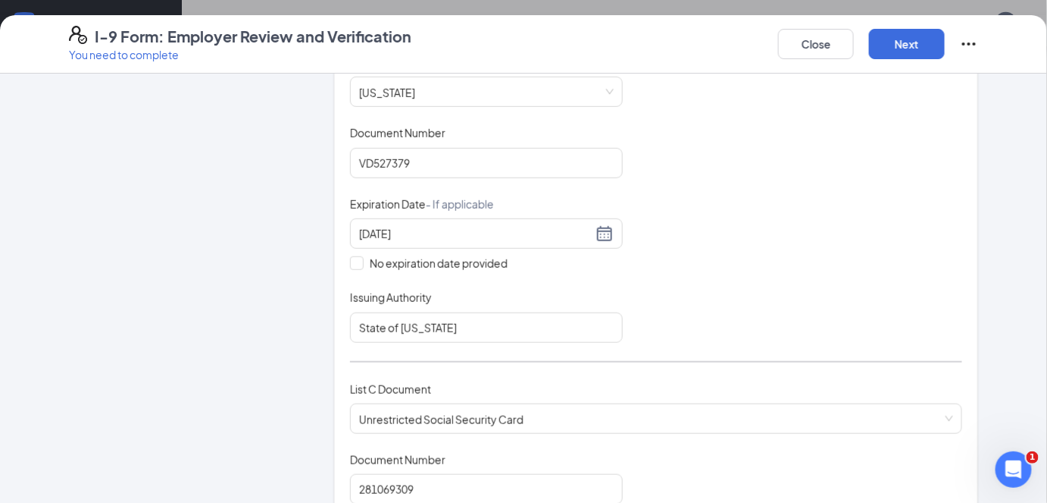
scroll to position [0, 0]
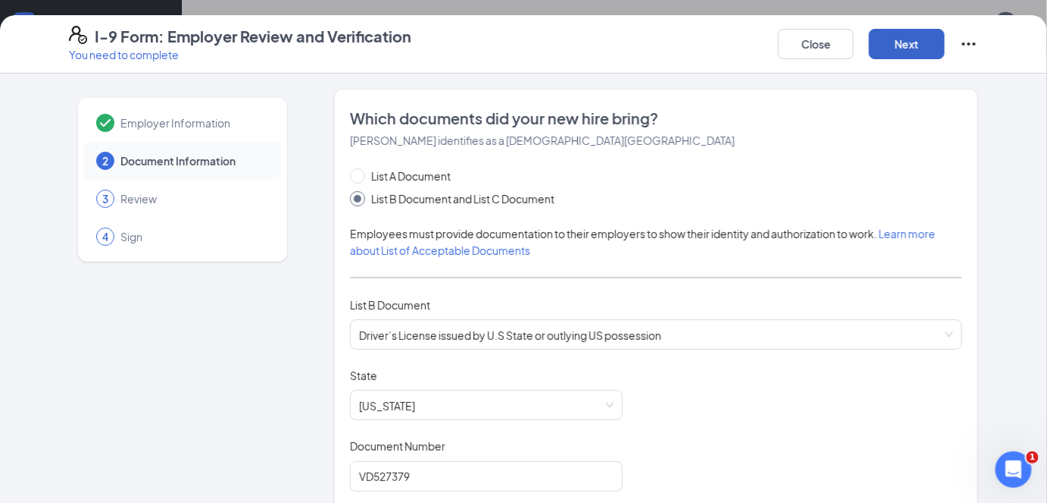
click at [922, 43] on button "Next" at bounding box center [907, 44] width 76 height 30
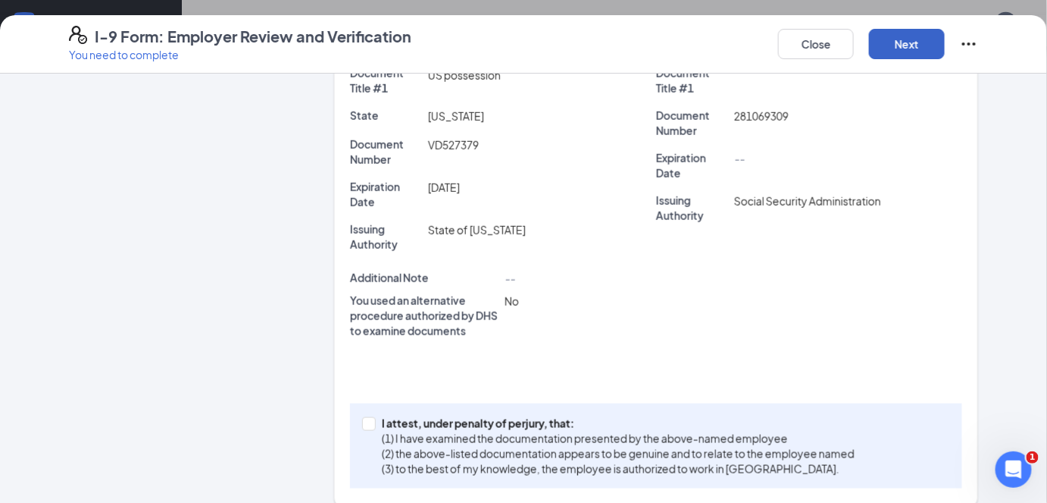
scroll to position [440, 0]
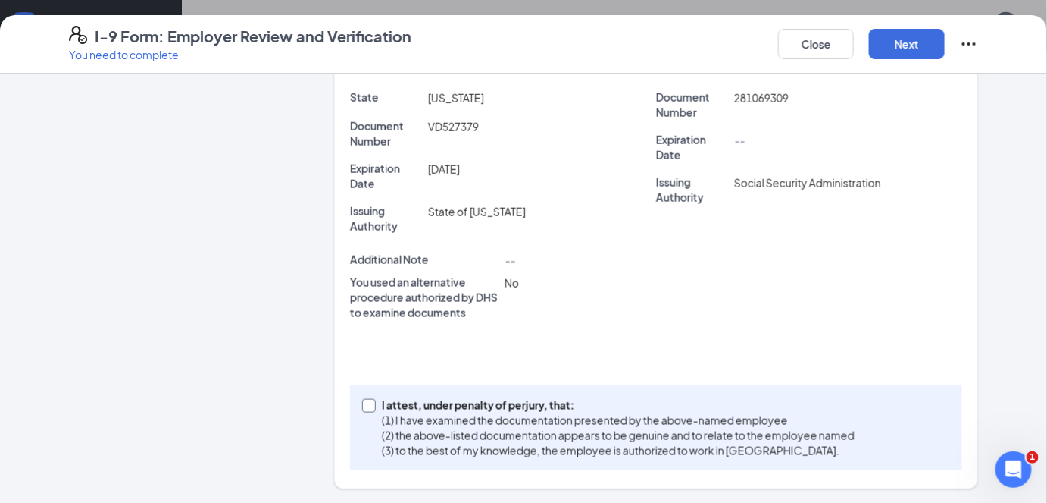
click at [362, 404] on input "I attest, under penalty of [PERSON_NAME], that: (1) I have examined the documen…" at bounding box center [367, 404] width 11 height 11
checkbox input "true"
click at [910, 39] on button "Next" at bounding box center [907, 44] width 76 height 30
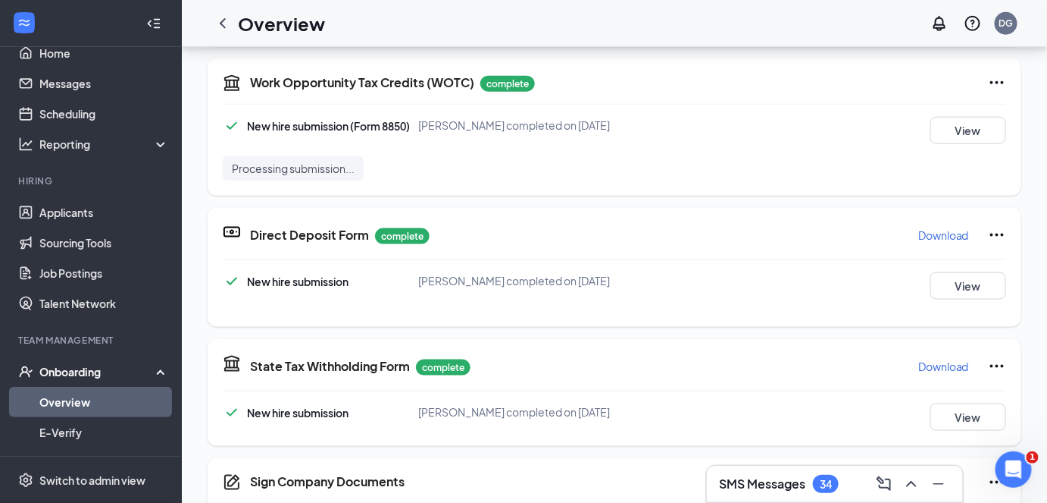
scroll to position [215, 0]
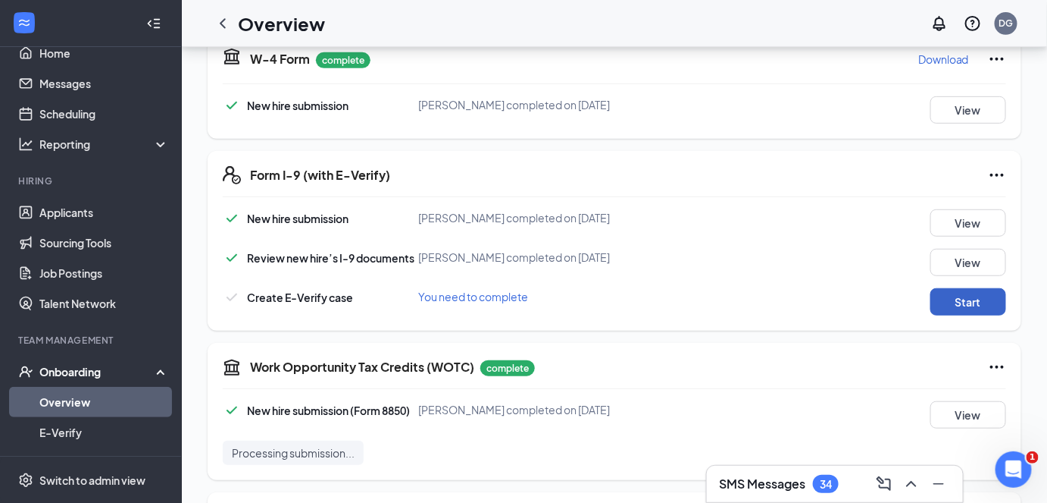
click at [963, 290] on button "Start" at bounding box center [969, 301] width 76 height 27
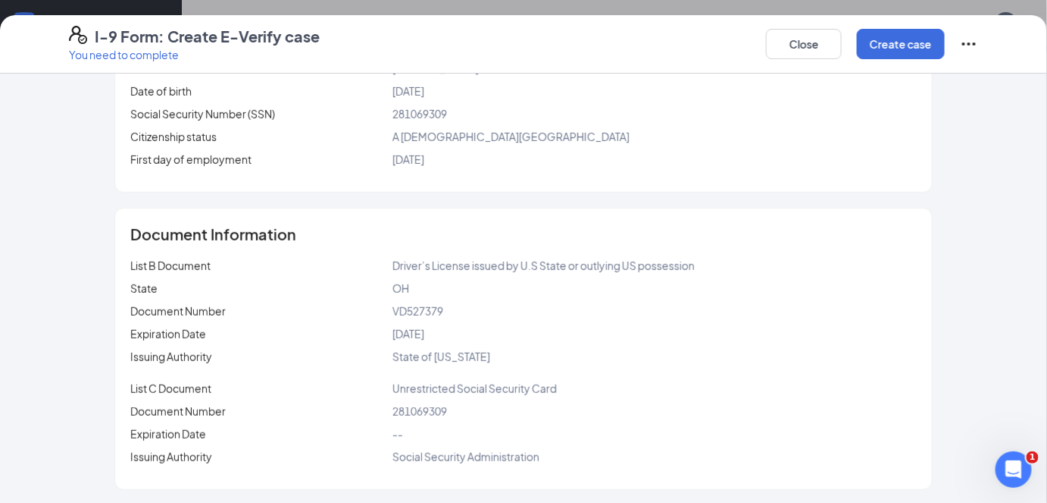
scroll to position [0, 0]
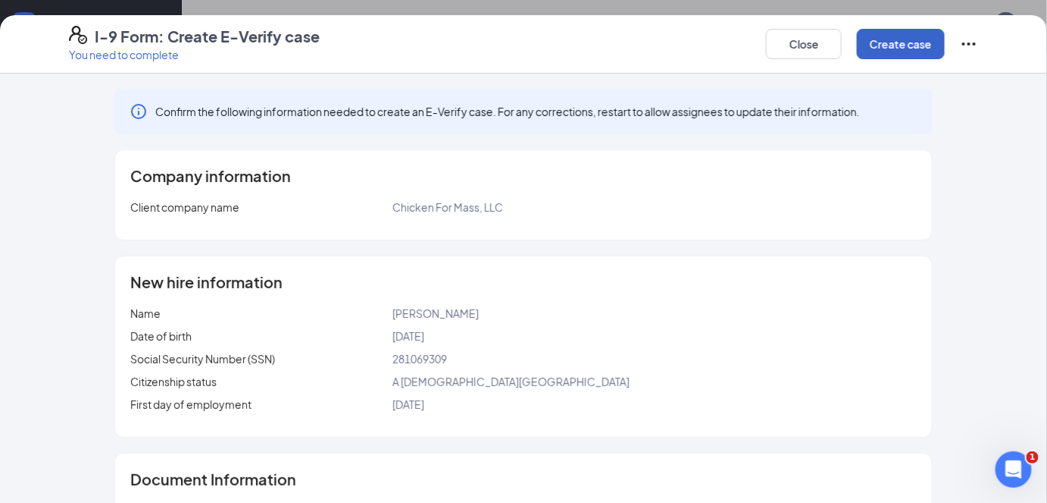
click at [888, 48] on button "Create case" at bounding box center [901, 44] width 88 height 30
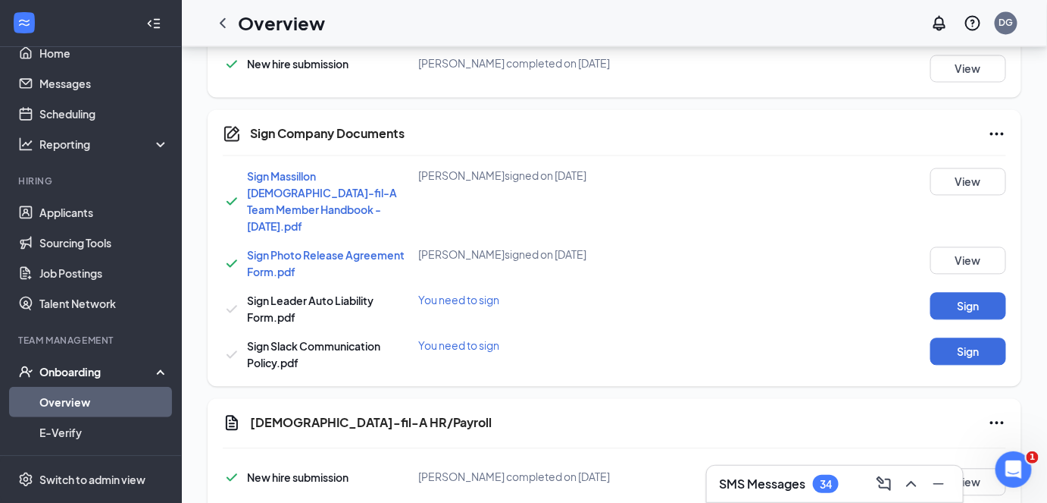
scroll to position [938, 0]
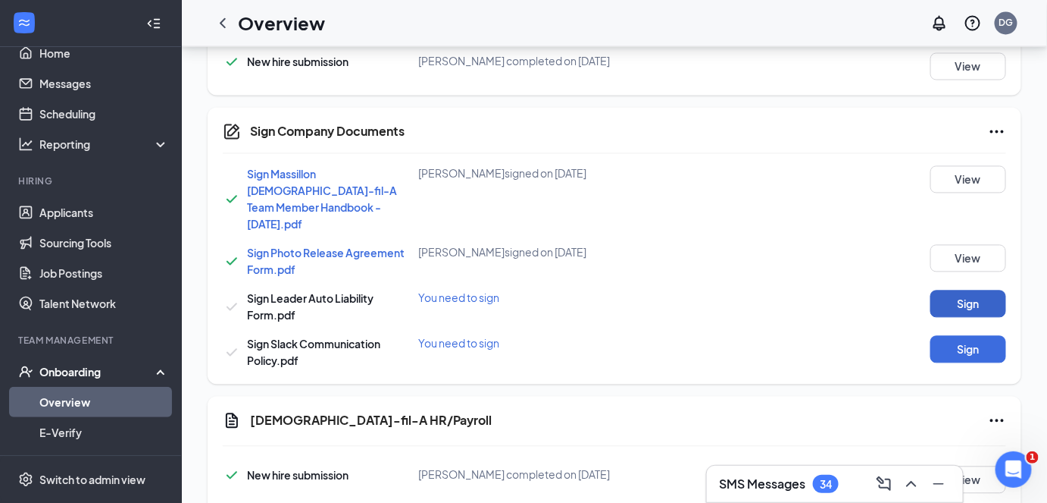
click at [955, 290] on button "Sign" at bounding box center [969, 303] width 76 height 27
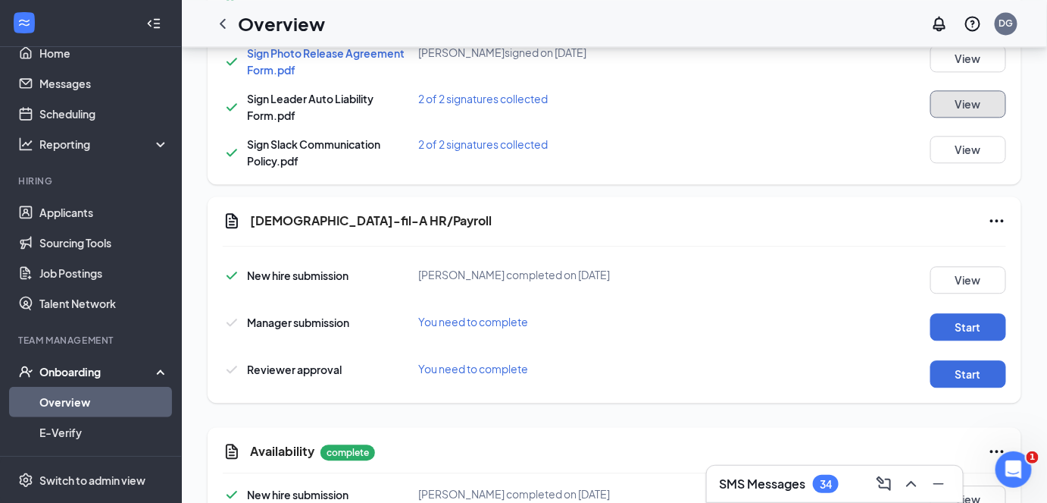
scroll to position [1159, 0]
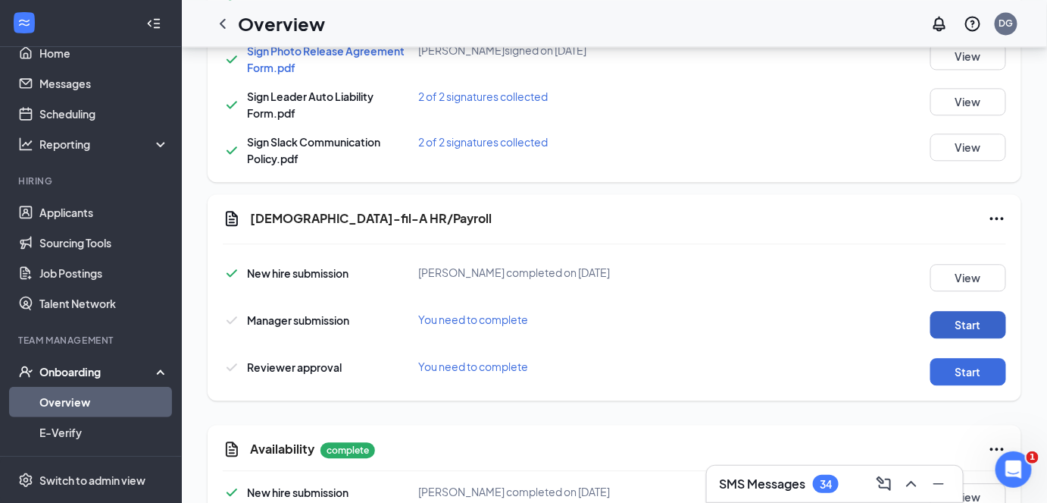
click at [966, 311] on button "Start" at bounding box center [969, 324] width 76 height 27
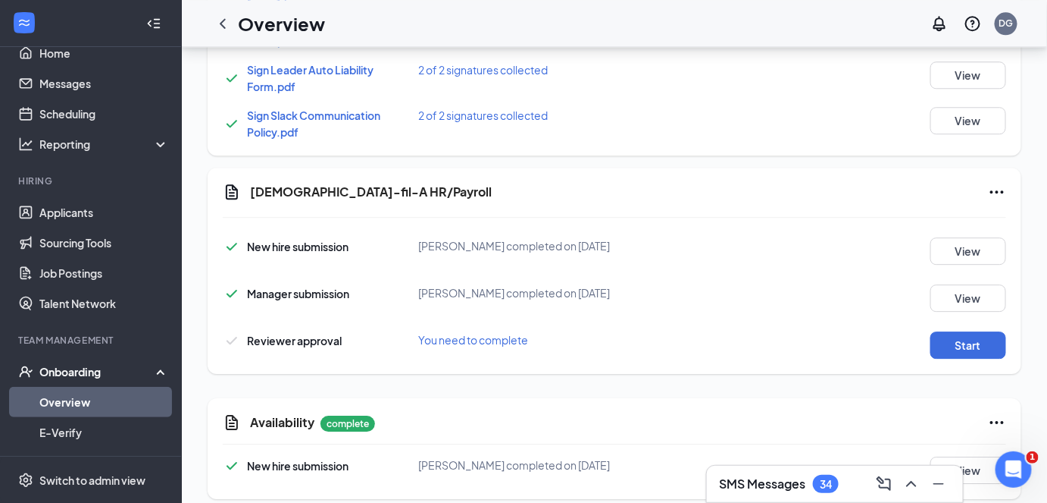
scroll to position [2, 0]
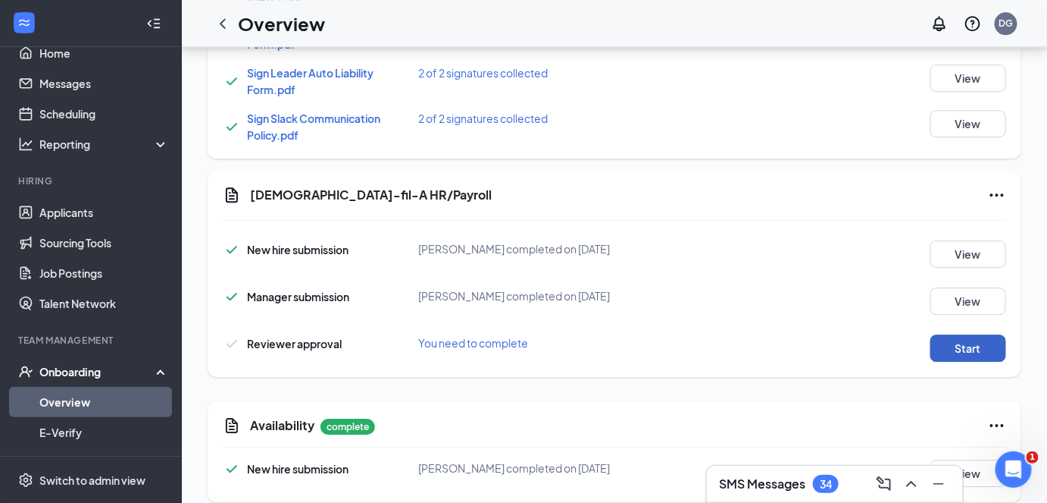
click at [941, 334] on button "Start" at bounding box center [969, 347] width 76 height 27
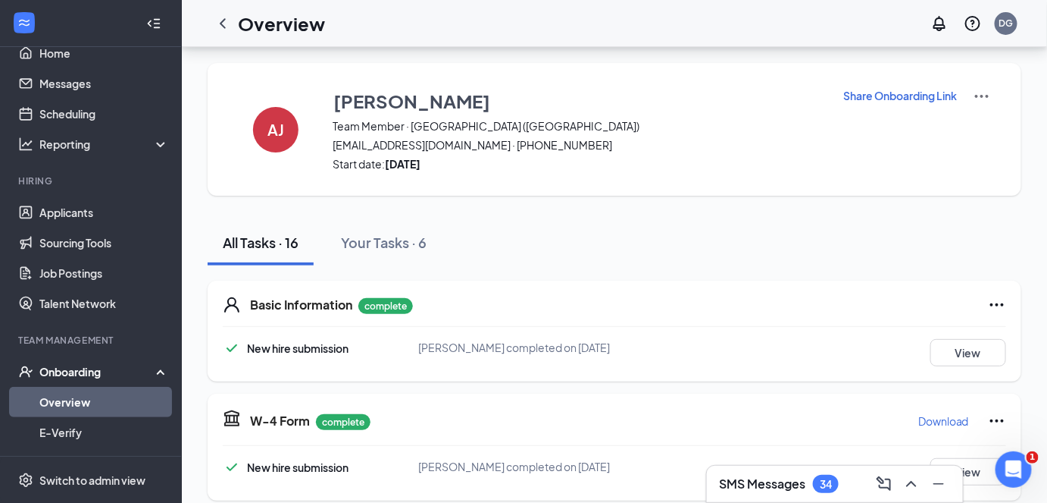
scroll to position [0, 0]
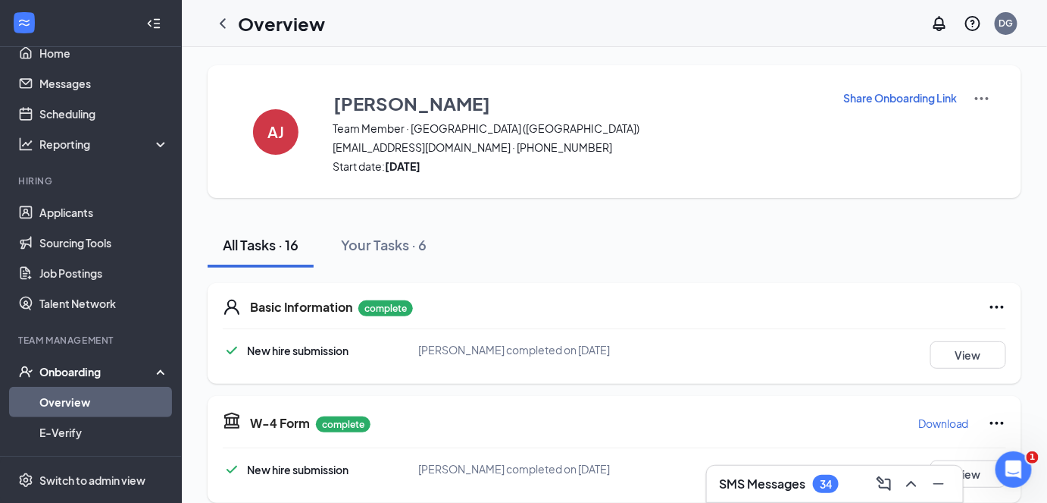
click at [778, 484] on h3 "SMS Messages" at bounding box center [762, 483] width 86 height 17
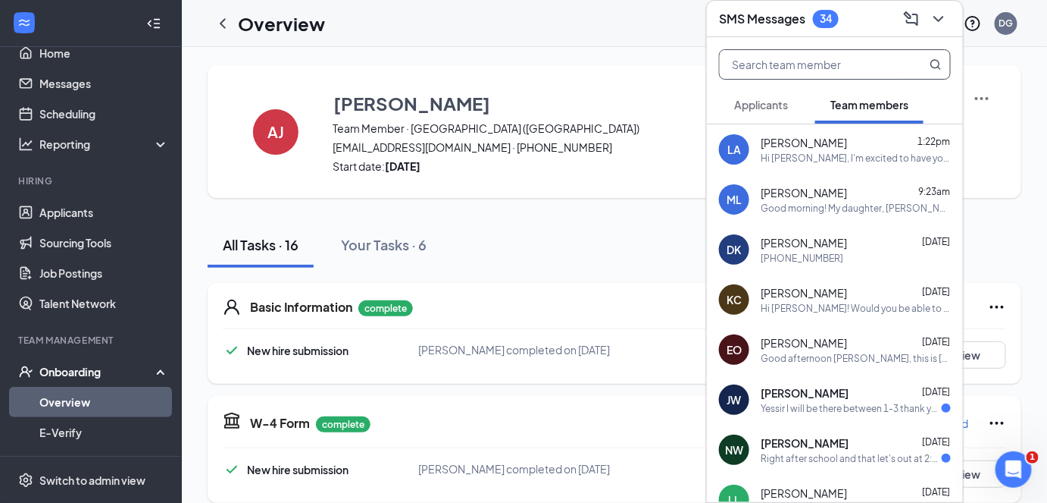
click at [825, 62] on input "text" at bounding box center [810, 64] width 180 height 29
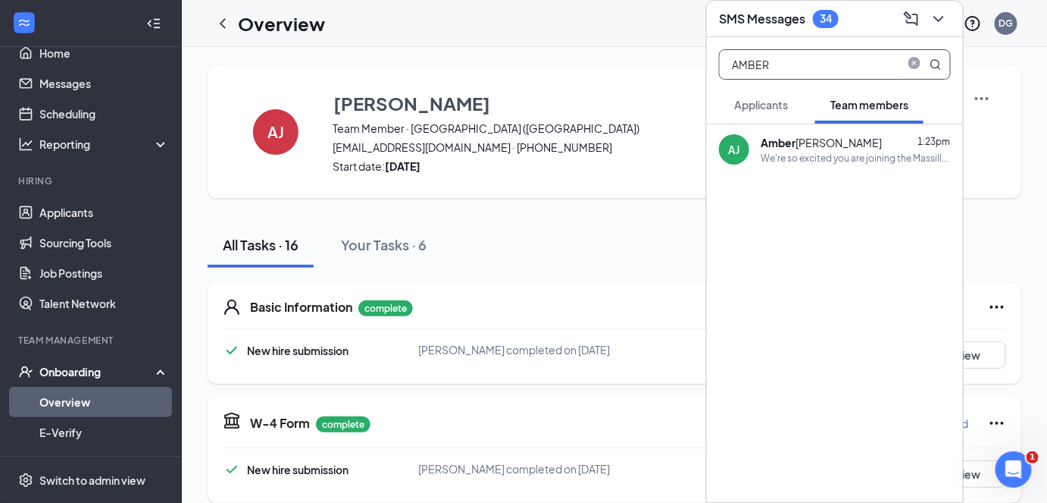
type input "AMBER"
click at [803, 144] on div "[PERSON_NAME]" at bounding box center [821, 142] width 121 height 15
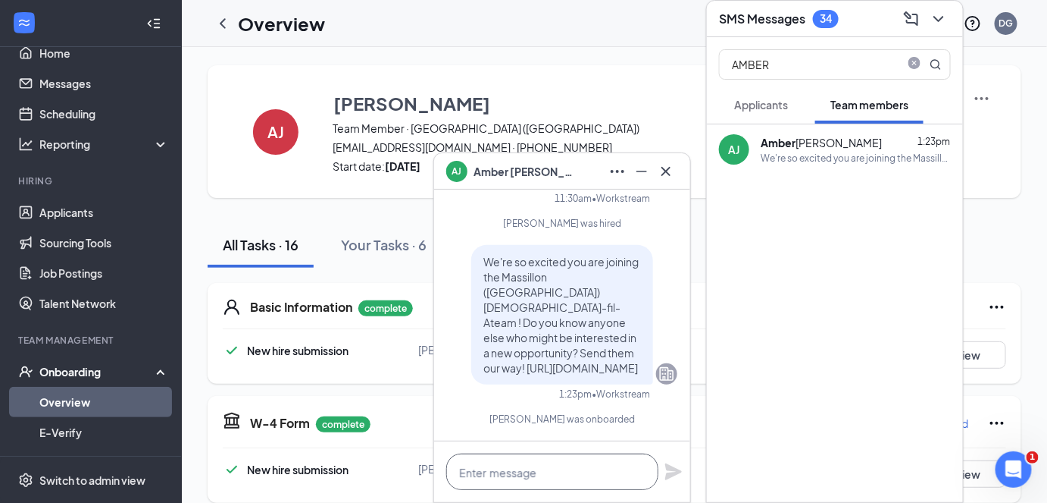
click at [537, 461] on textarea at bounding box center [552, 471] width 212 height 36
type textarea "h"
type textarea "Hi [PERSON_NAME]"
click at [667, 174] on icon "Cross" at bounding box center [666, 171] width 18 height 18
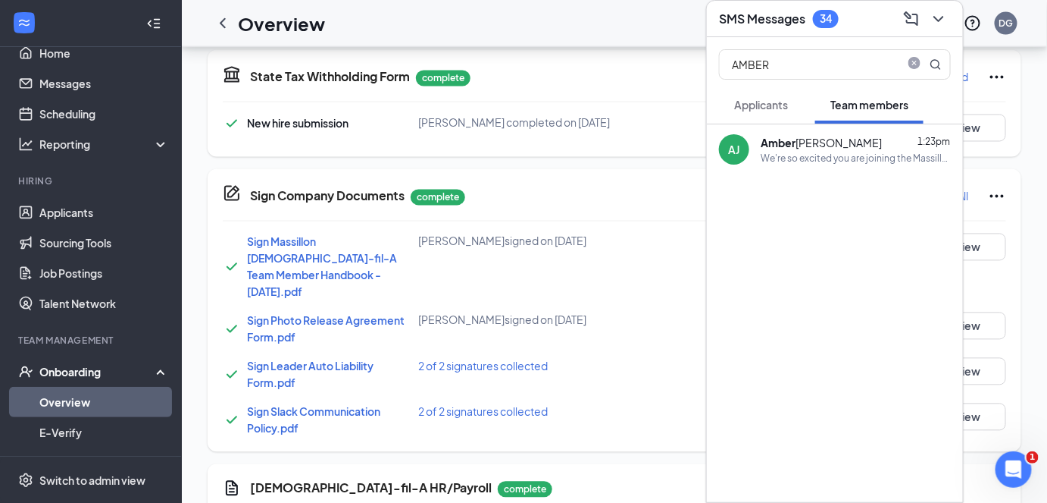
scroll to position [889, 0]
click at [338, 244] on span "Sign Massillon [DEMOGRAPHIC_DATA]-fil-A Team Member Handbook - [DATE].pdf" at bounding box center [322, 267] width 150 height 64
click at [463, 252] on div "Sign Massillon [DEMOGRAPHIC_DATA]-fil-A Team Member Handbook - [DATE].pdf [PERS…" at bounding box center [615, 266] width 784 height 67
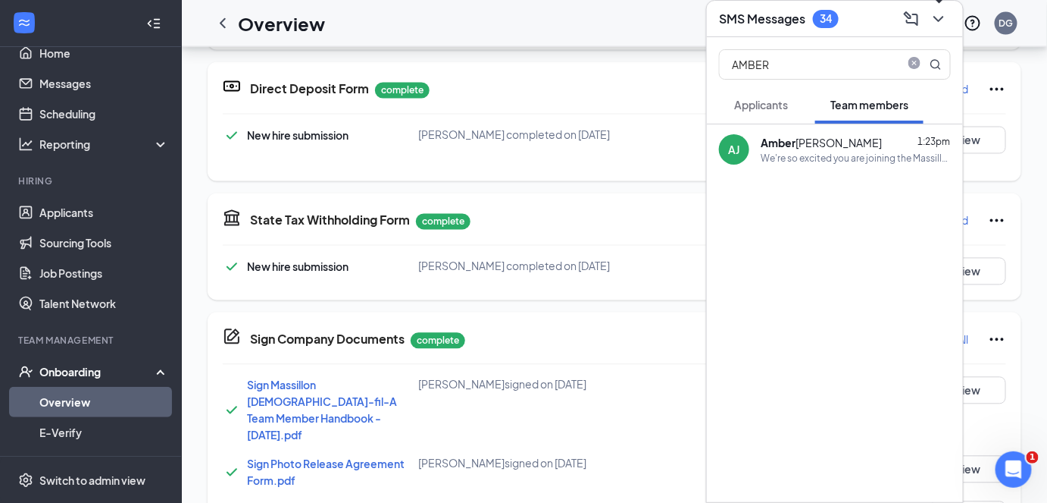
click at [941, 12] on icon "ChevronDown" at bounding box center [939, 19] width 18 height 18
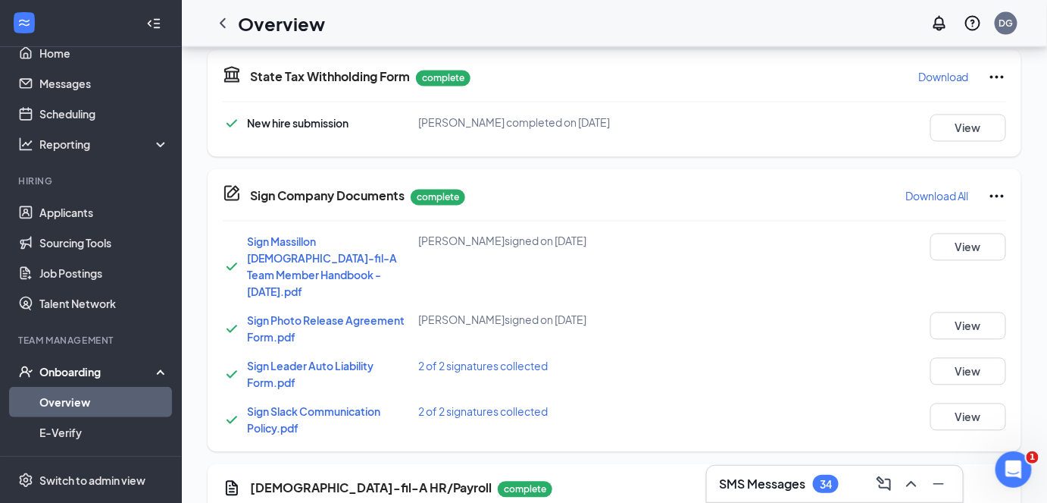
scroll to position [1323, 0]
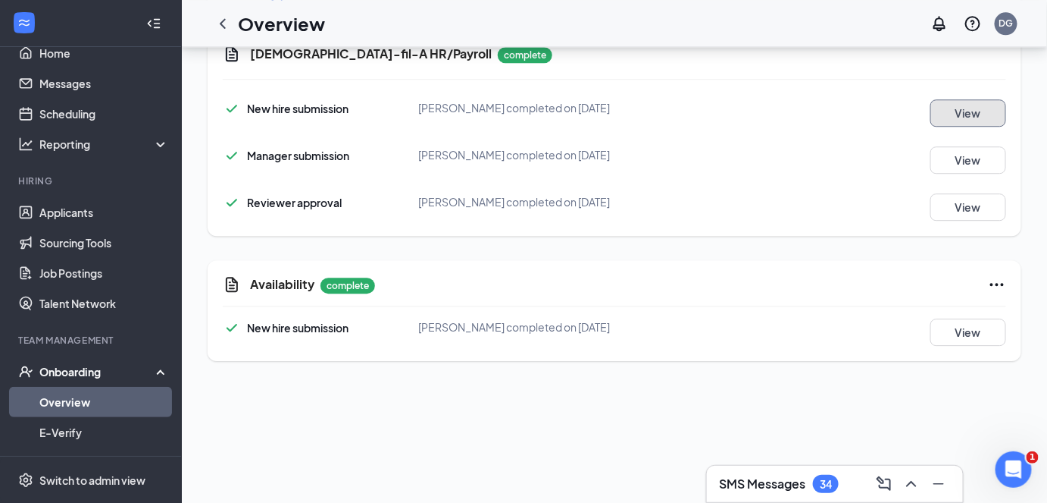
click at [955, 99] on button "View" at bounding box center [969, 112] width 76 height 27
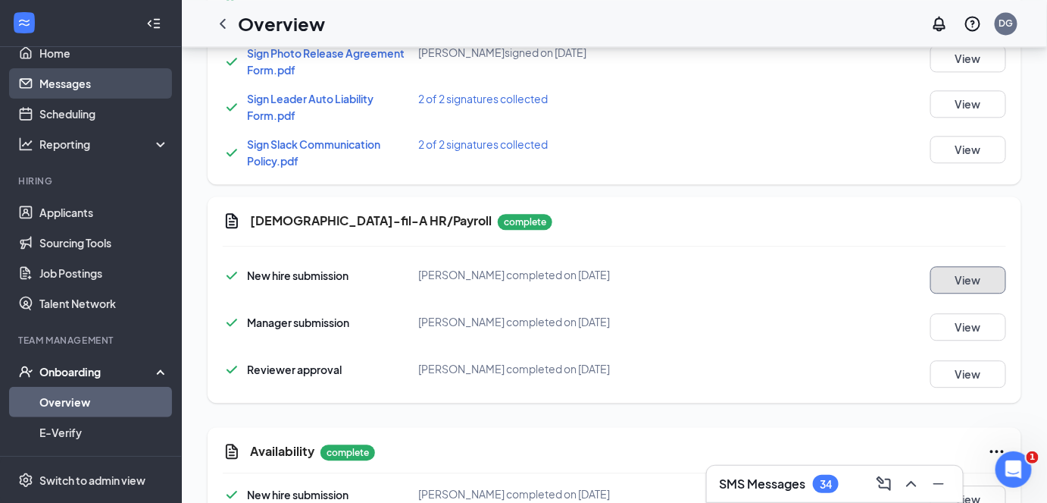
scroll to position [0, 0]
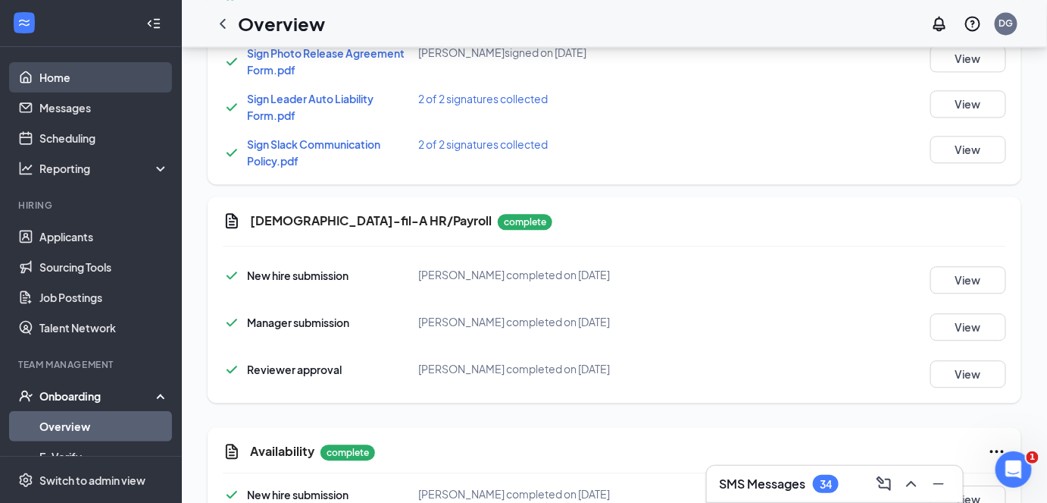
click at [58, 78] on link "Home" at bounding box center [104, 77] width 130 height 30
